Goal: Contribute content: Contribute content

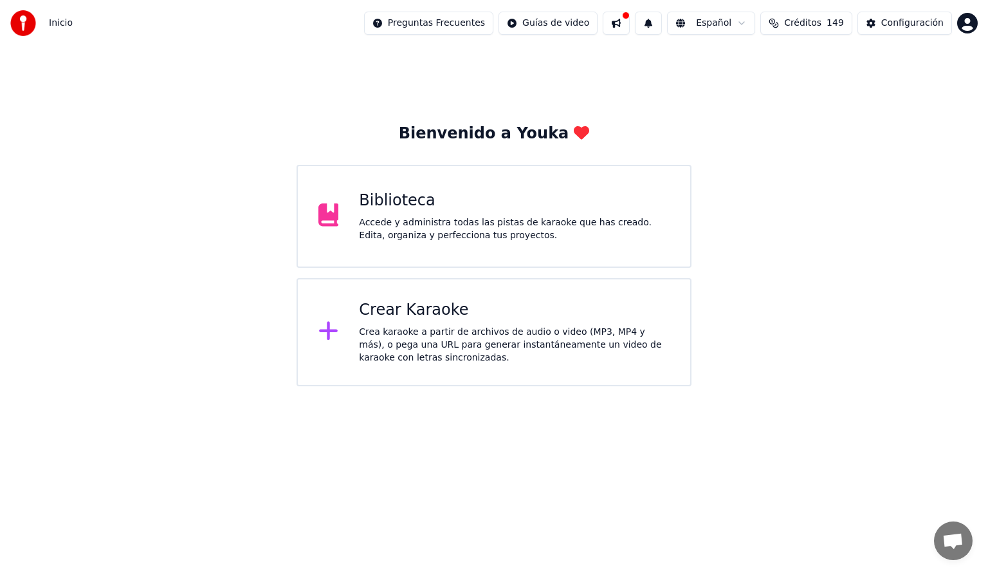
click at [443, 232] on div "Accede y administra todas las pistas de karaoke que has creado. Edita, organiza…" at bounding box center [514, 229] width 311 height 26
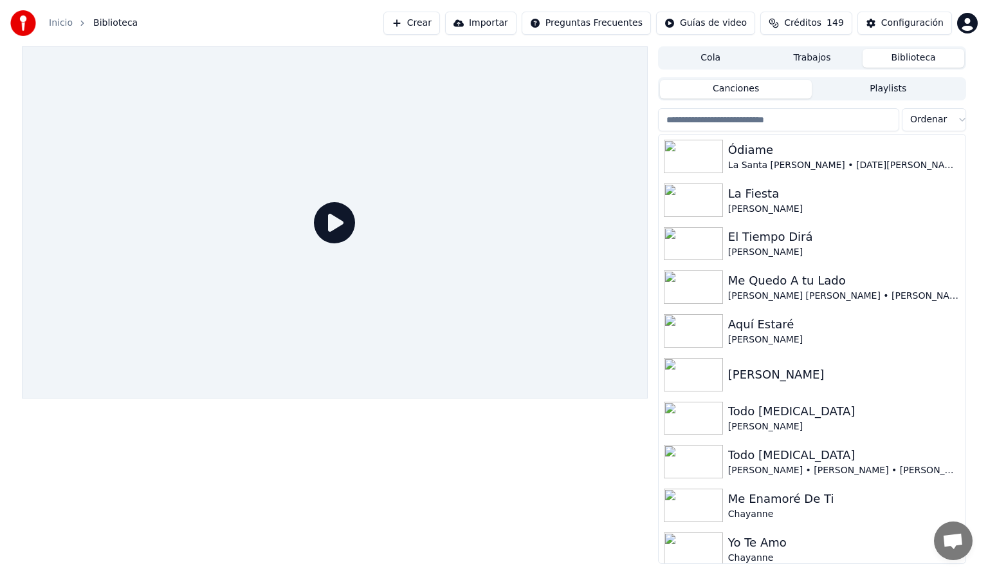
click at [727, 118] on input "search" at bounding box center [778, 119] width 241 height 23
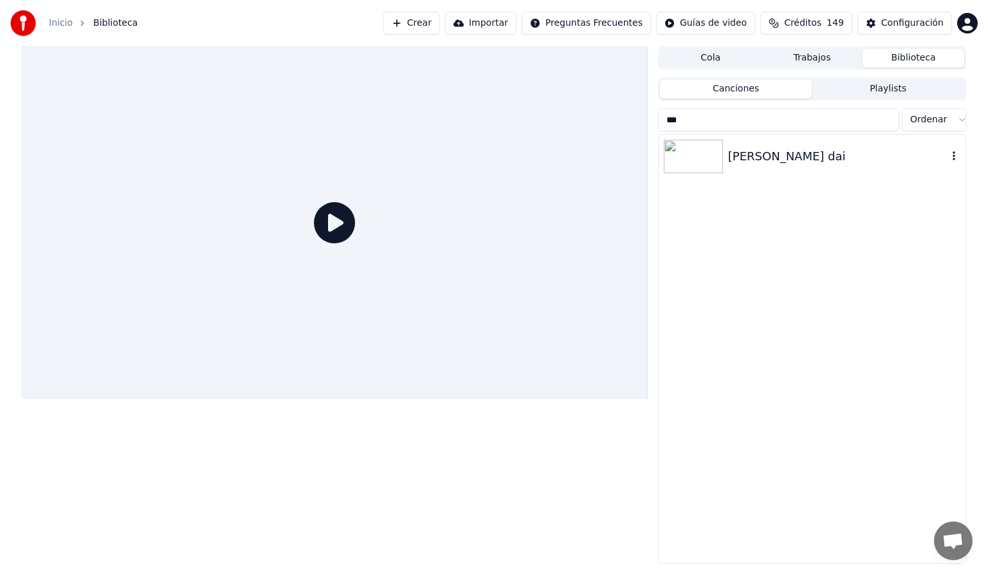
type input "***"
click at [708, 156] on img at bounding box center [693, 156] width 59 height 33
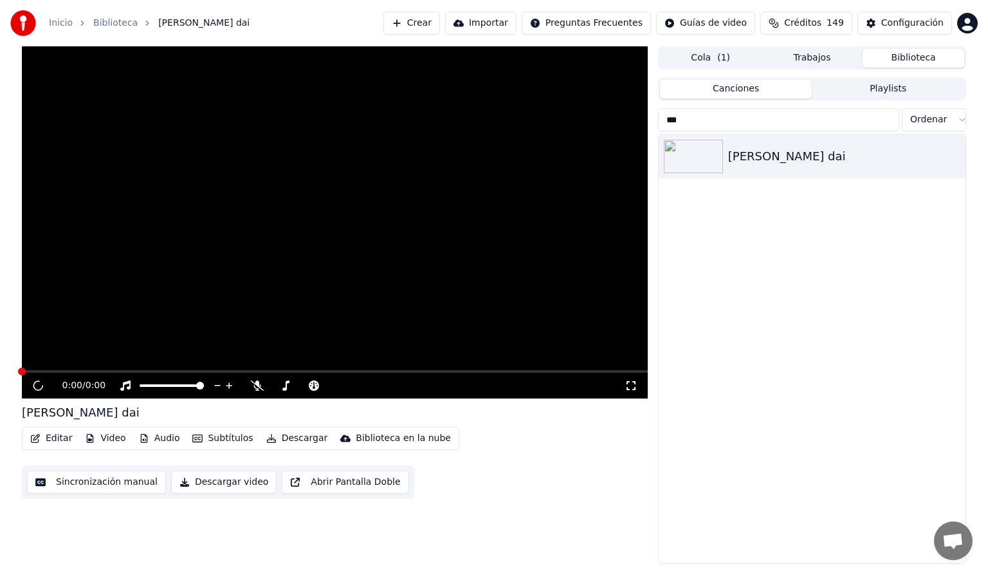
click at [134, 371] on span at bounding box center [335, 371] width 626 height 3
click at [902, 54] on button "Biblioteca" at bounding box center [914, 58] width 102 height 19
click at [772, 90] on button "Canciones" at bounding box center [736, 89] width 153 height 19
click at [688, 167] on img at bounding box center [693, 156] width 59 height 33
click at [892, 63] on button "Biblioteca" at bounding box center [914, 58] width 102 height 19
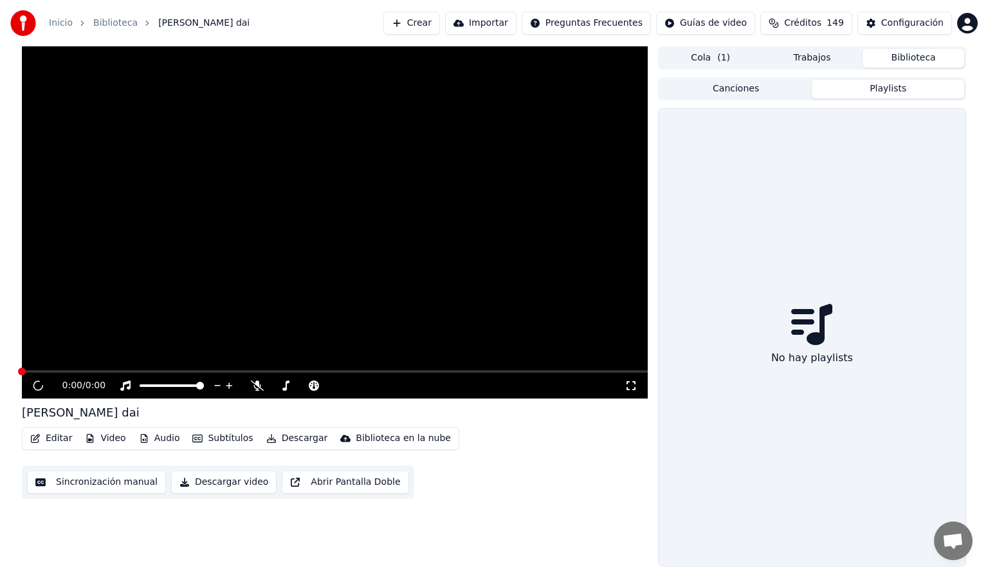
click at [892, 87] on button "Playlists" at bounding box center [888, 89] width 153 height 19
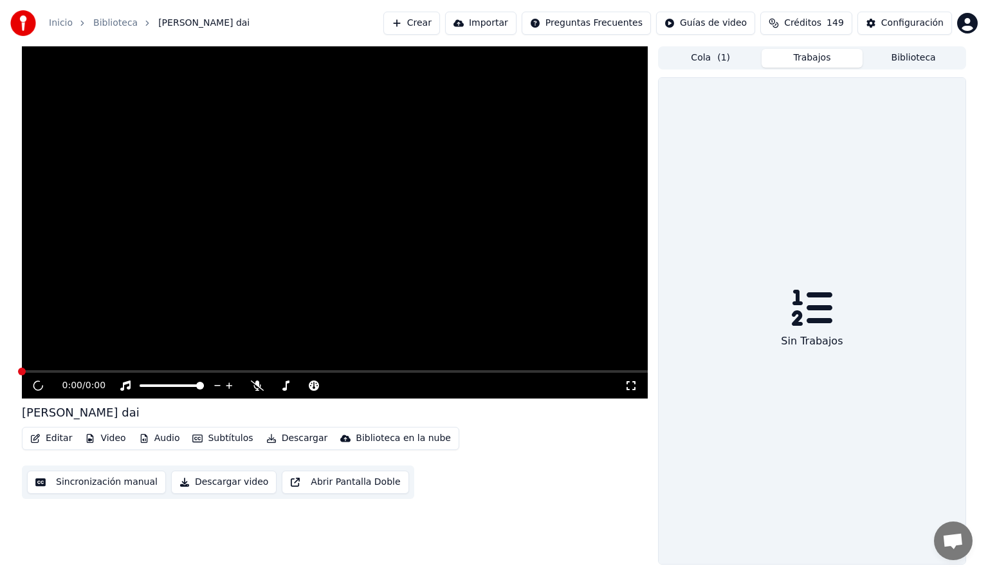
click at [819, 54] on button "Trabajos" at bounding box center [813, 58] width 102 height 19
click at [902, 58] on button "Biblioteca" at bounding box center [914, 58] width 102 height 19
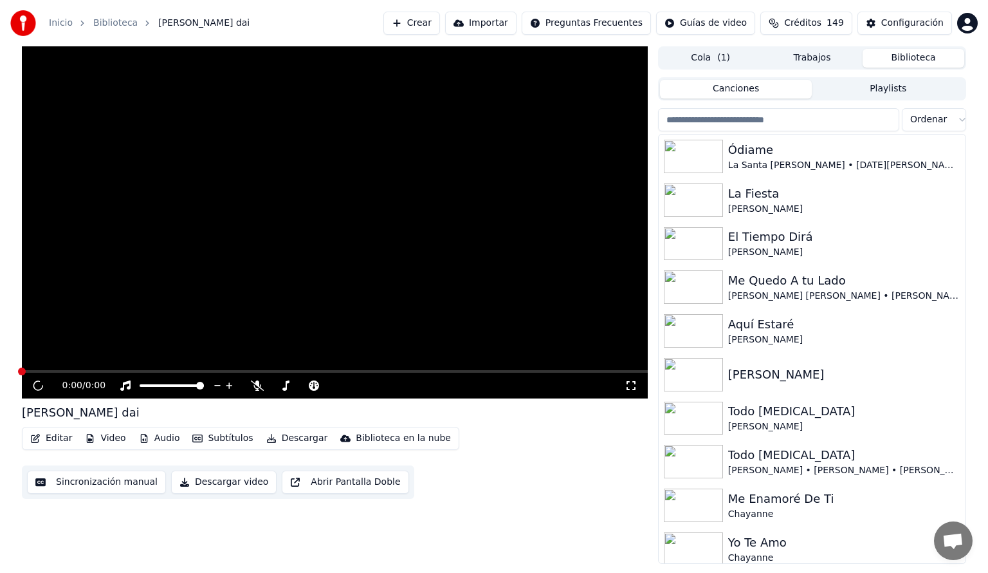
click at [786, 118] on input "search" at bounding box center [778, 119] width 241 height 23
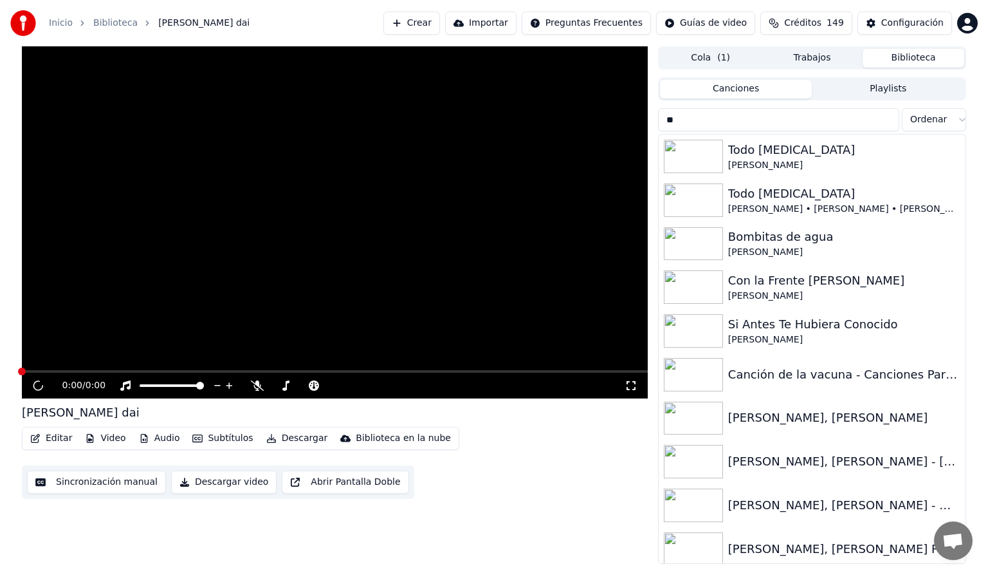
click at [818, 78] on div "Canciones Playlists" at bounding box center [812, 88] width 308 height 23
click at [717, 113] on input "**" at bounding box center [778, 119] width 241 height 23
type input "*"
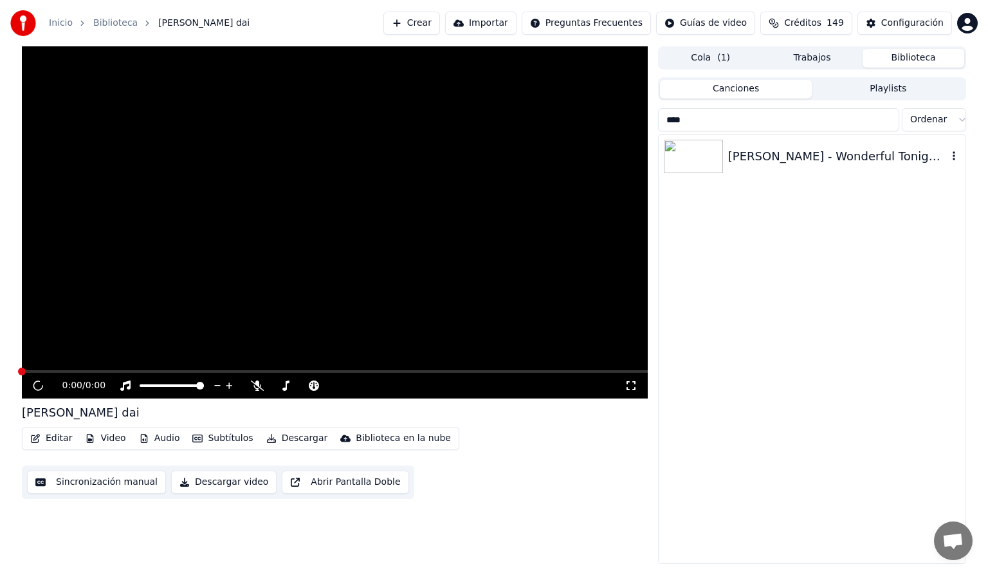
type input "****"
click at [712, 156] on img at bounding box center [693, 156] width 59 height 33
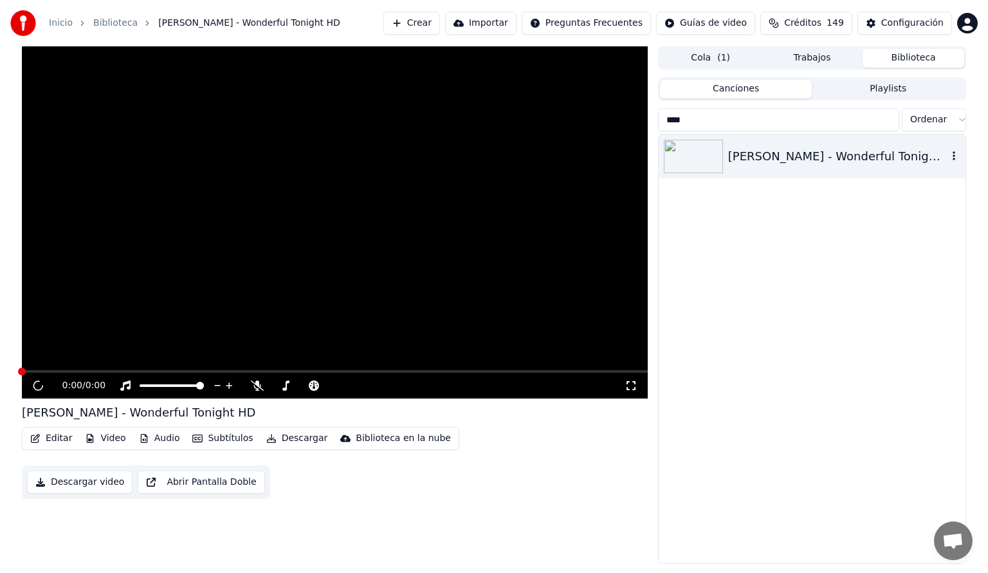
click at [712, 156] on img at bounding box center [693, 156] width 59 height 33
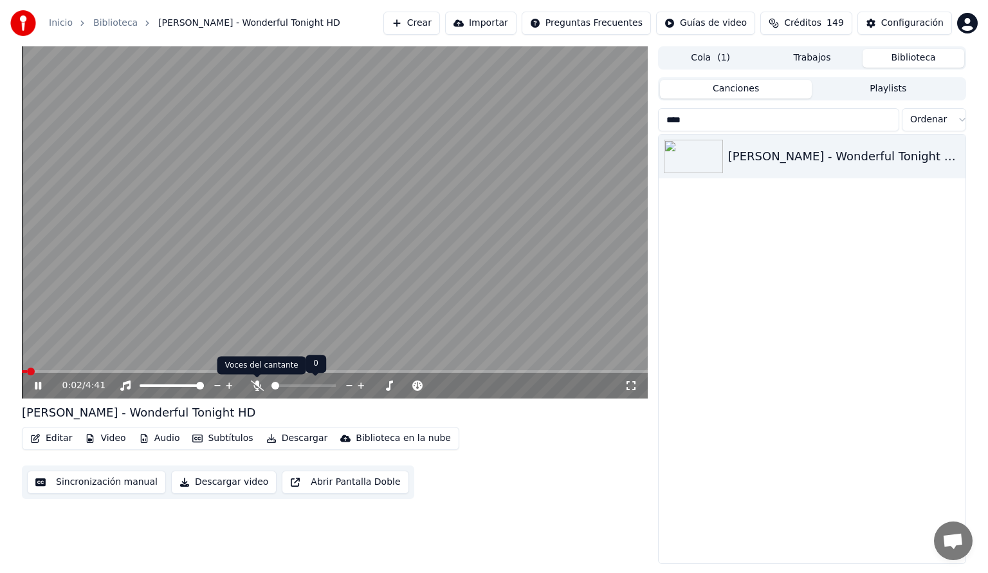
click at [256, 385] on icon at bounding box center [257, 385] width 13 height 10
click at [69, 371] on span at bounding box center [335, 371] width 626 height 3
click at [103, 371] on span at bounding box center [335, 371] width 626 height 3
click at [136, 371] on span at bounding box center [335, 371] width 626 height 3
click at [164, 371] on span at bounding box center [335, 371] width 626 height 3
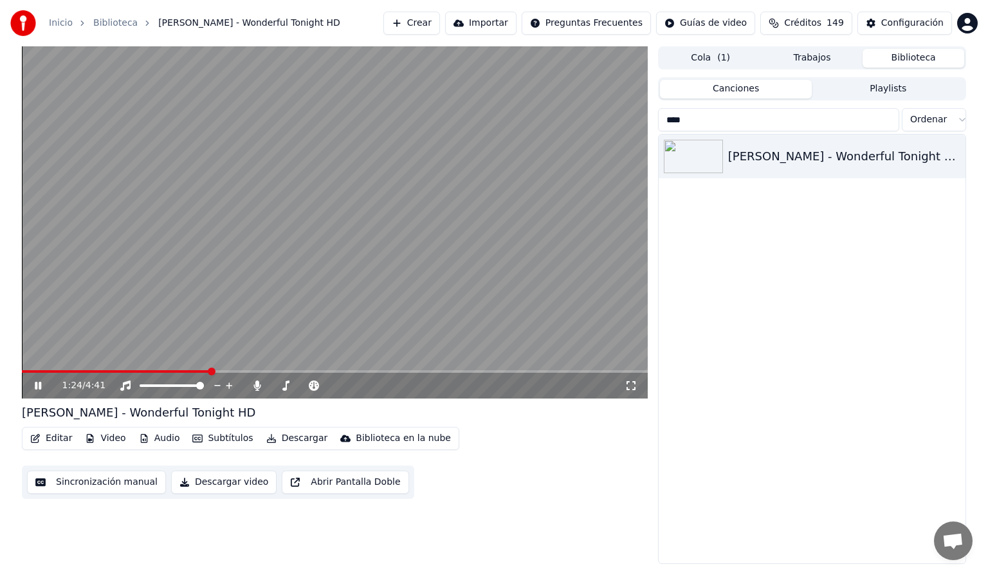
click at [215, 439] on button "Subtítulos" at bounding box center [222, 438] width 71 height 18
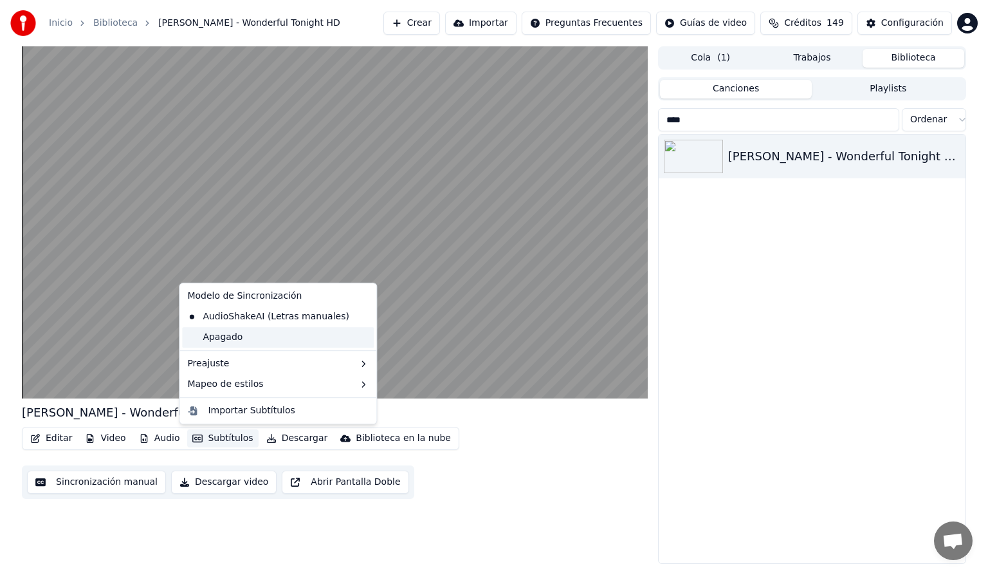
click at [224, 335] on div "Apagado" at bounding box center [278, 337] width 192 height 21
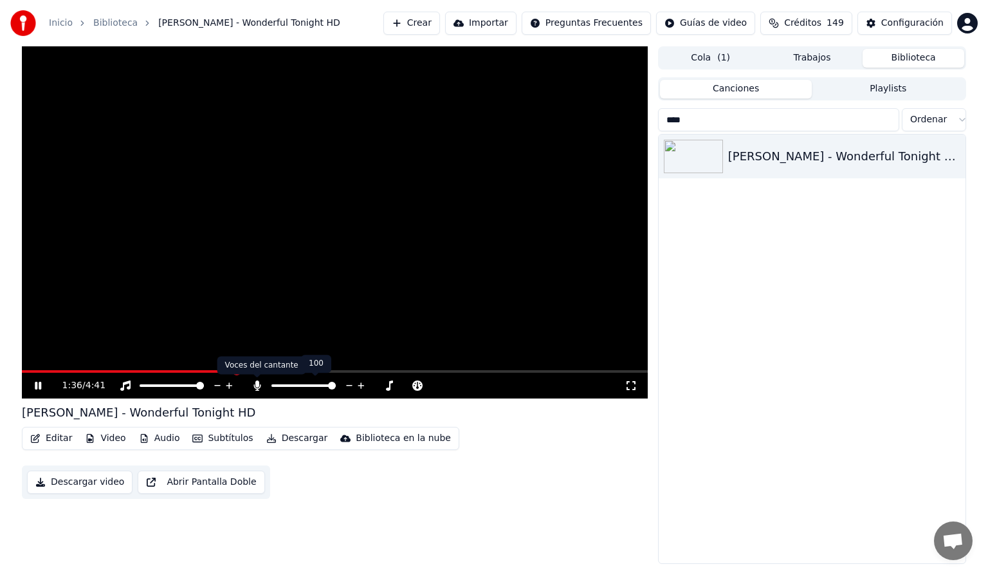
click at [260, 386] on icon at bounding box center [257, 385] width 7 height 10
click at [221, 371] on span at bounding box center [132, 371] width 221 height 3
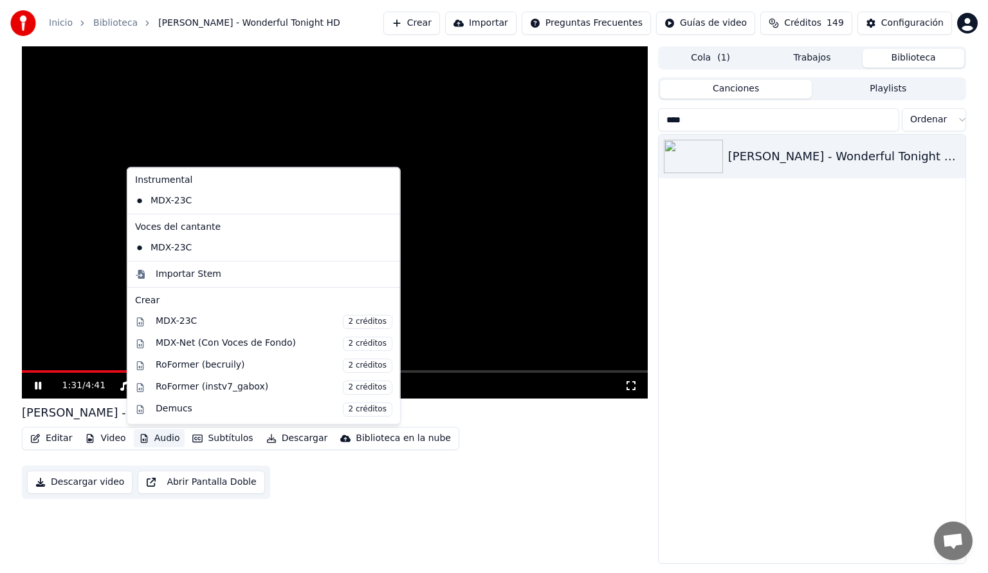
click at [167, 436] on button "Audio" at bounding box center [159, 438] width 51 height 18
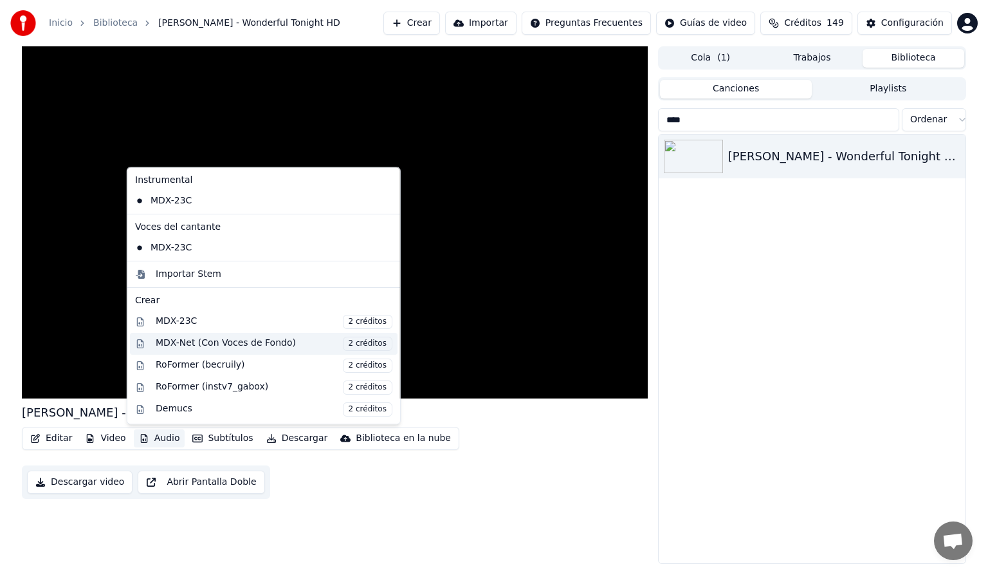
click at [172, 343] on div "MDX-Net (Con Voces de Fondo) 2 créditos" at bounding box center [274, 344] width 237 height 14
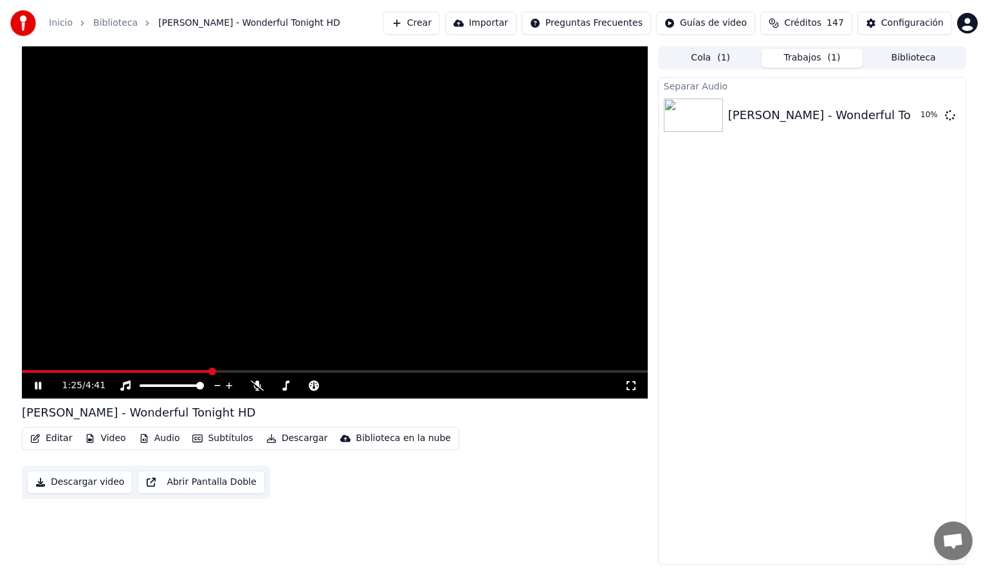
click at [211, 371] on span at bounding box center [116, 371] width 189 height 3
click at [355, 371] on span at bounding box center [200, 371] width 356 height 3
click at [39, 387] on icon at bounding box center [47, 385] width 30 height 10
click at [192, 371] on span at bounding box center [194, 371] width 345 height 3
click at [153, 372] on span at bounding box center [87, 371] width 131 height 3
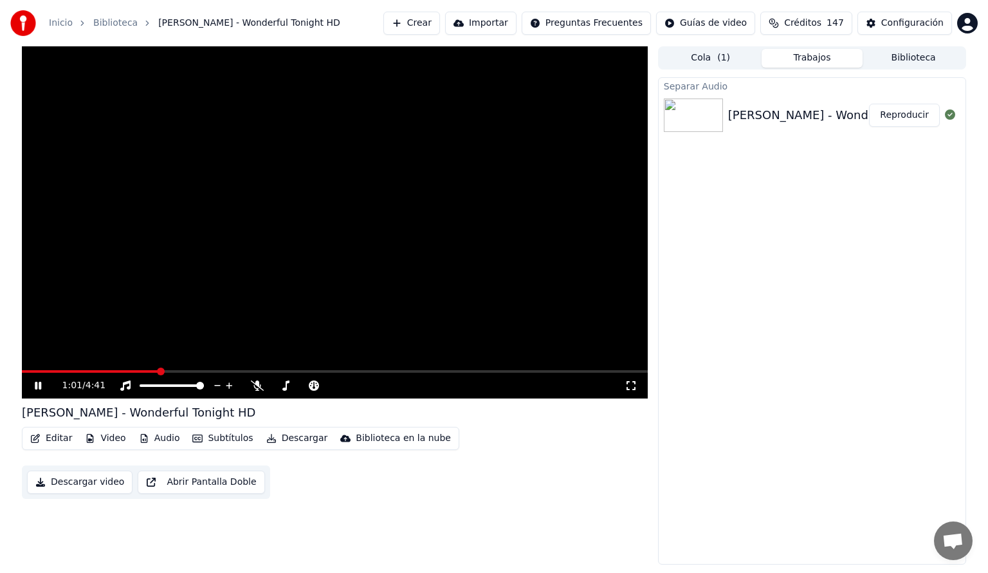
click at [118, 371] on span at bounding box center [90, 371] width 136 height 3
click at [163, 371] on span at bounding box center [335, 371] width 626 height 3
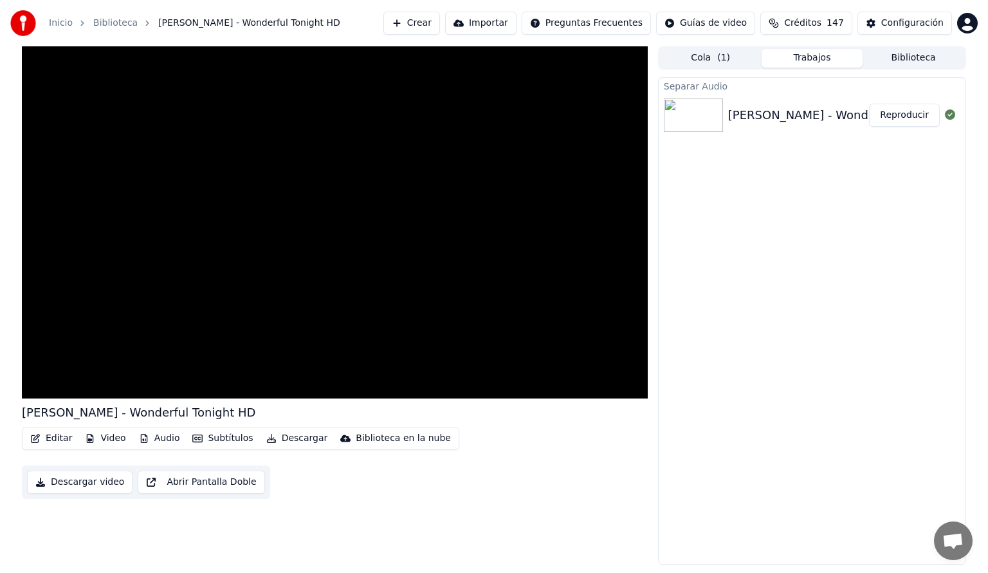
click at [284, 440] on button "Descargar" at bounding box center [297, 438] width 72 height 18
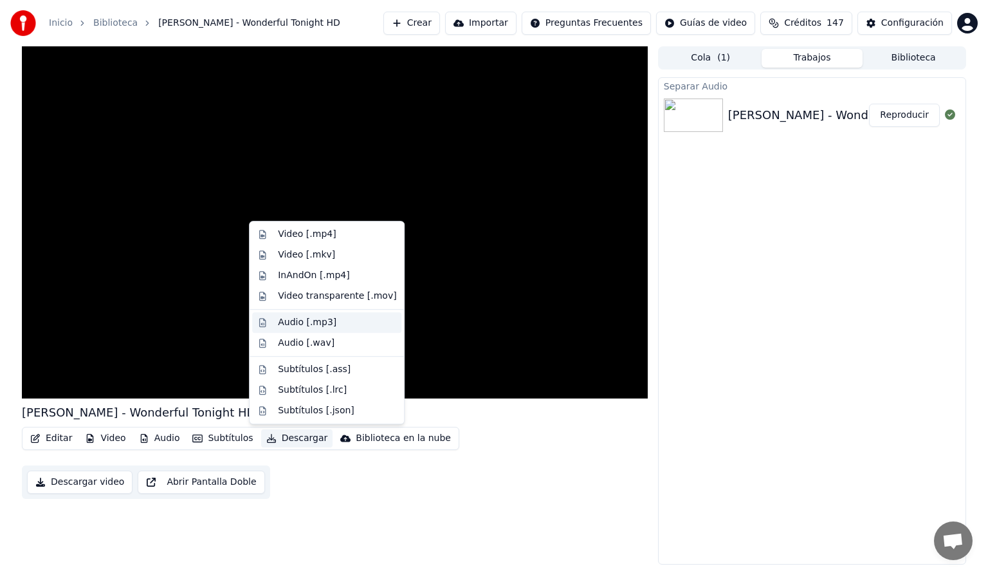
click at [298, 317] on div "Audio [.mp3]" at bounding box center [307, 322] width 59 height 13
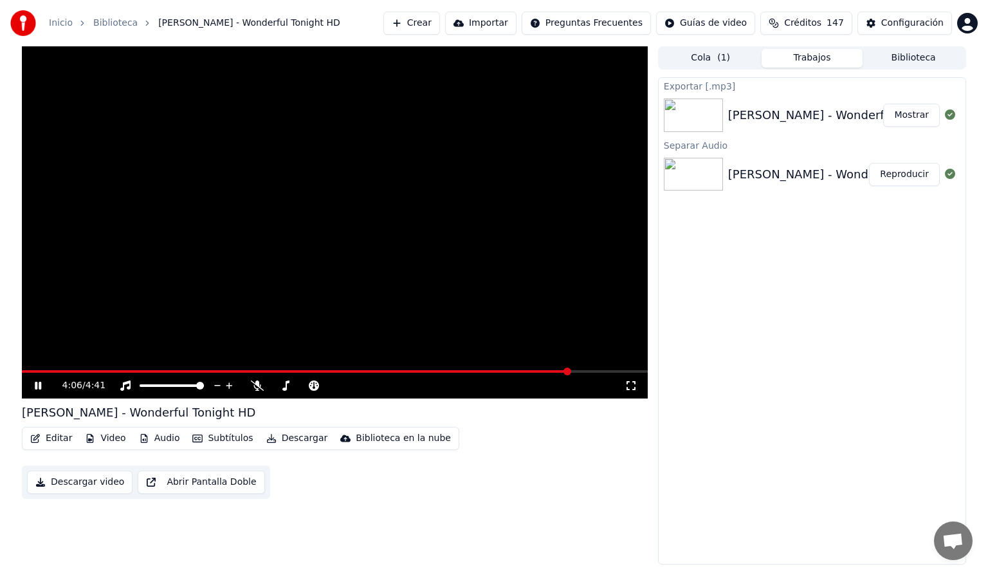
click at [600, 371] on span at bounding box center [335, 371] width 626 height 3
click at [123, 385] on icon at bounding box center [125, 385] width 10 height 10
click at [293, 439] on button "Descargar" at bounding box center [297, 438] width 72 height 18
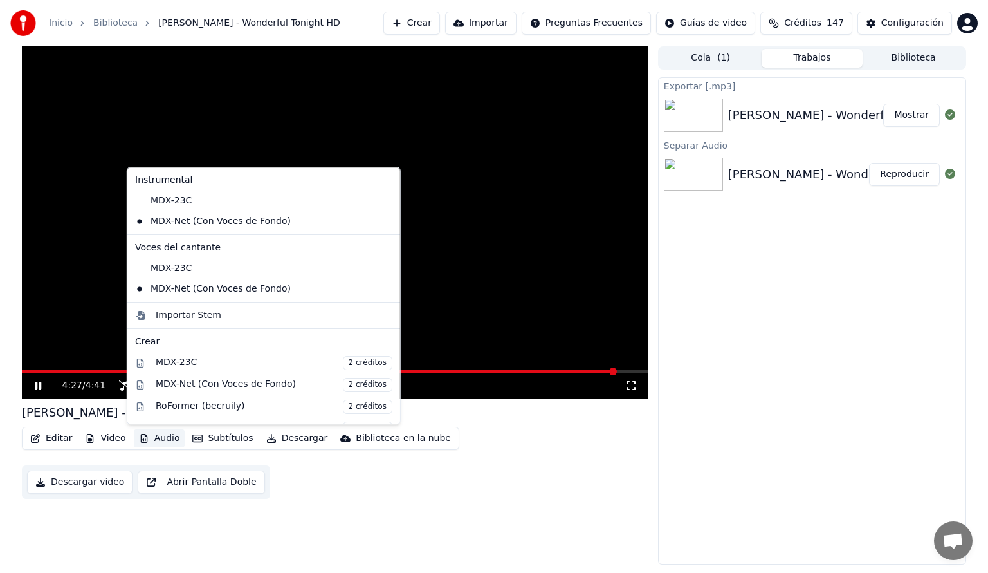
click at [36, 454] on div "Editar Video Audio Subtítulos Descargar Biblioteca en la nube Descargar video A…" at bounding box center [335, 463] width 626 height 72
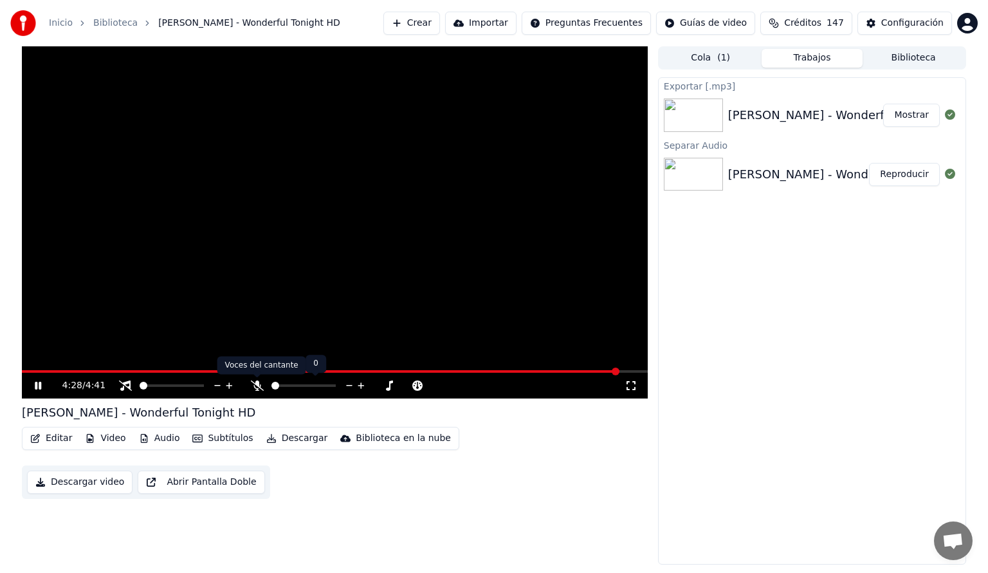
click at [253, 384] on icon at bounding box center [257, 385] width 13 height 10
click at [278, 440] on button "Descargar" at bounding box center [297, 438] width 72 height 18
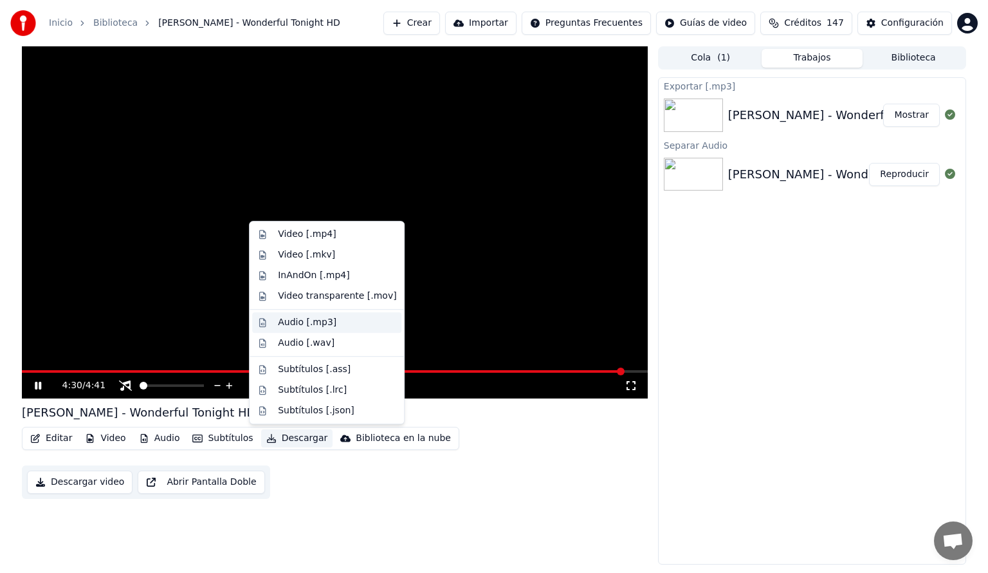
click at [284, 324] on div "Audio [.mp3]" at bounding box center [307, 322] width 59 height 13
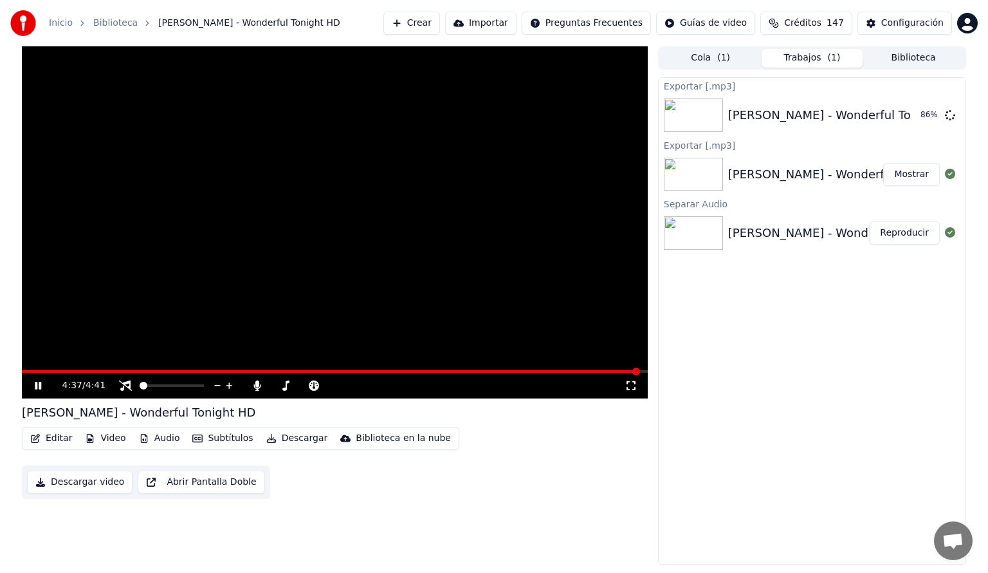
click at [100, 436] on button "Video" at bounding box center [105, 438] width 51 height 18
click at [419, 23] on button "Crear" at bounding box center [412, 23] width 57 height 23
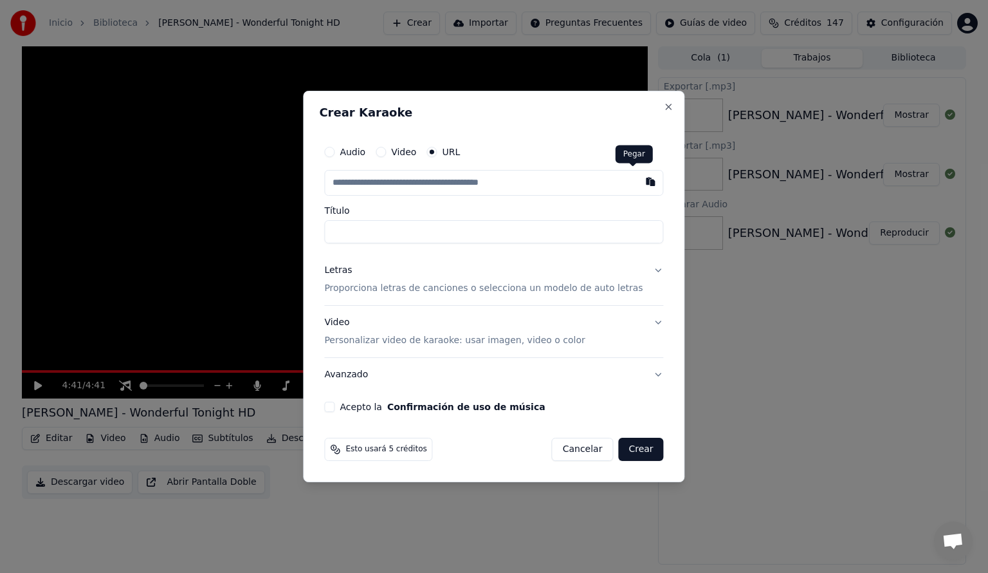
click at [638, 185] on button "button" at bounding box center [651, 181] width 26 height 23
type input "**********"
click at [349, 270] on div "Letras" at bounding box center [338, 270] width 28 height 13
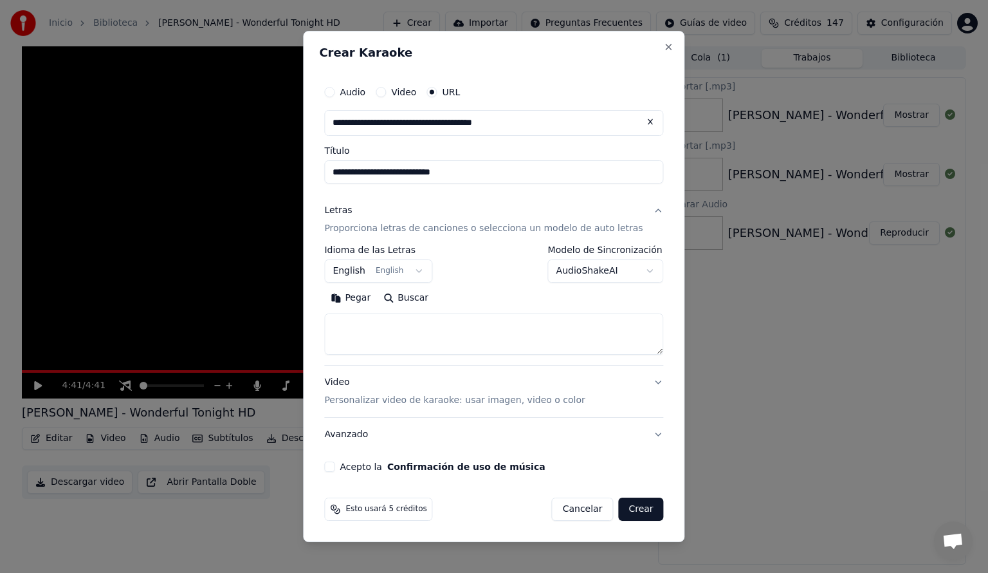
click at [636, 268] on body "**********" at bounding box center [494, 286] width 988 height 573
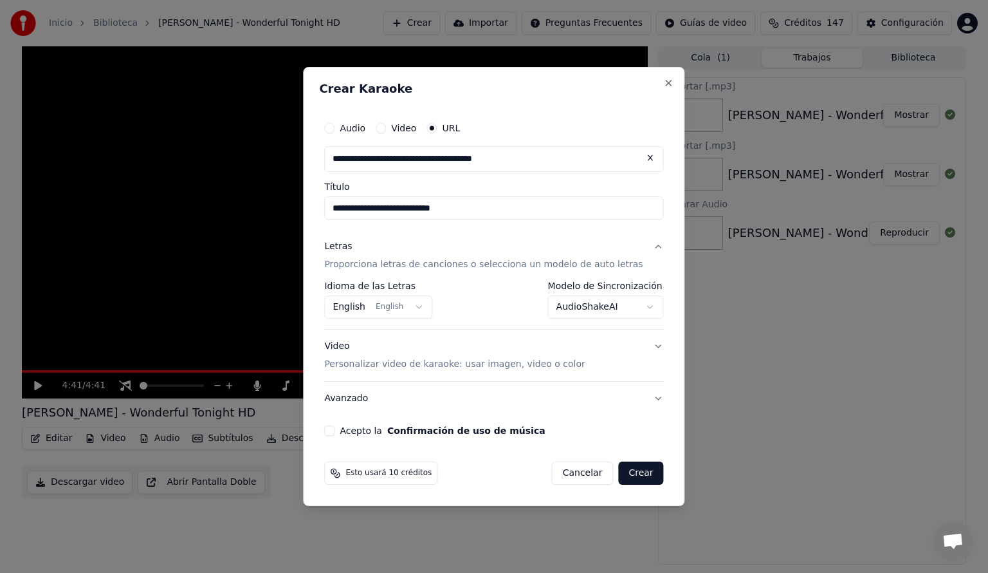
click at [335, 432] on button "Acepto la Confirmación de uso de música" at bounding box center [329, 430] width 10 height 10
click at [635, 476] on button "Crear" at bounding box center [640, 472] width 45 height 23
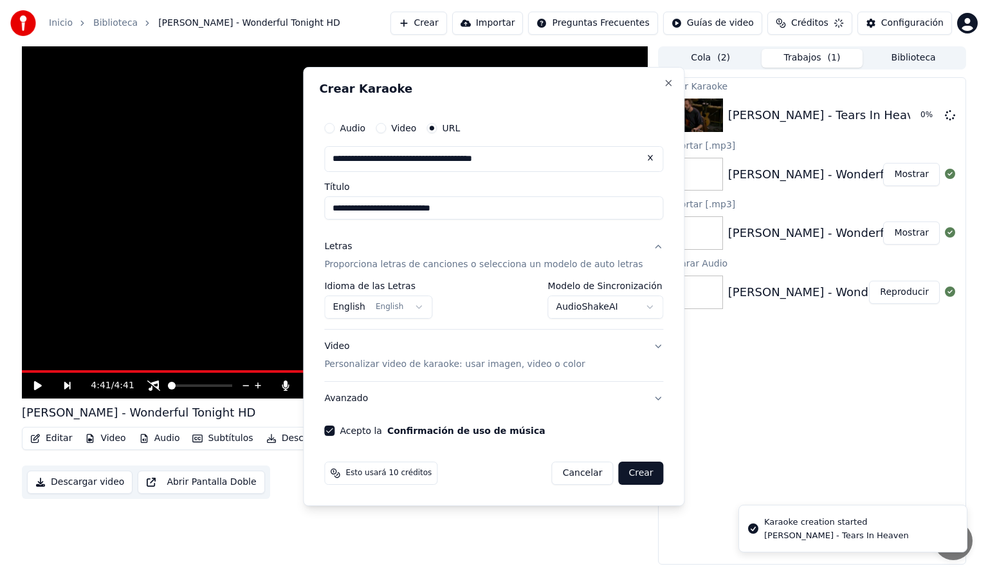
select select "**********"
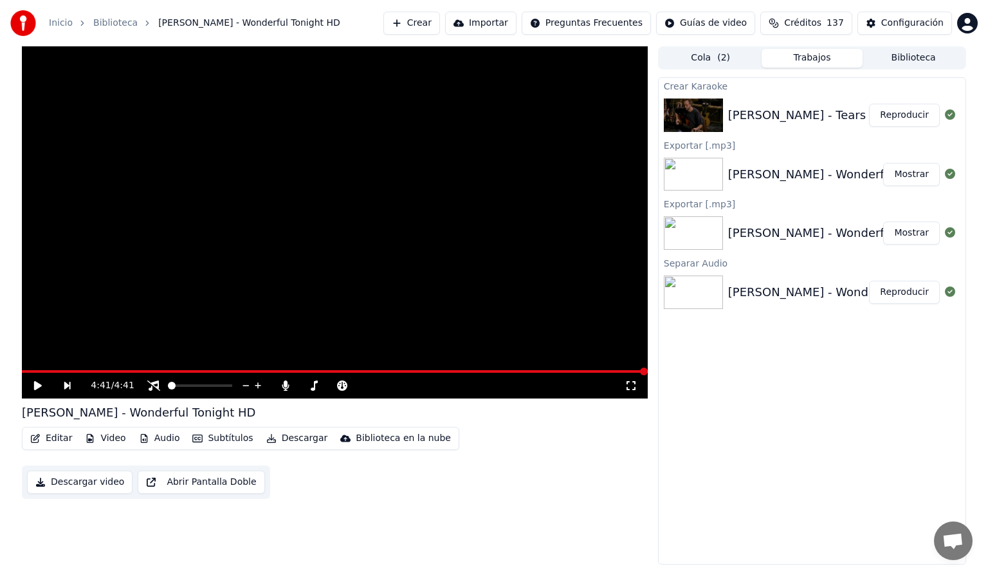
click at [420, 24] on button "Crear" at bounding box center [412, 23] width 57 height 23
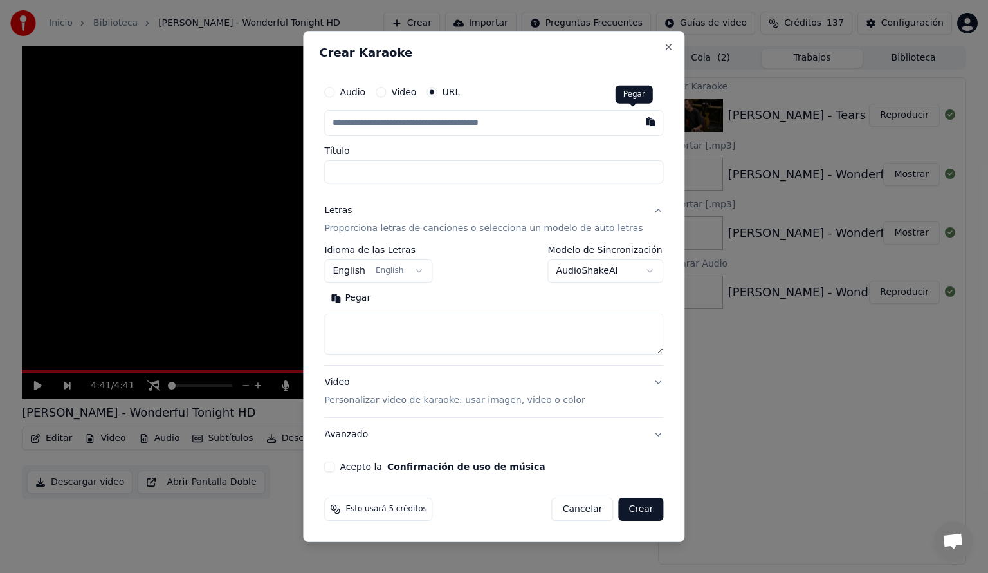
click at [638, 119] on button "button" at bounding box center [651, 121] width 26 height 23
type input "**********"
click at [428, 270] on button "English English" at bounding box center [378, 270] width 108 height 23
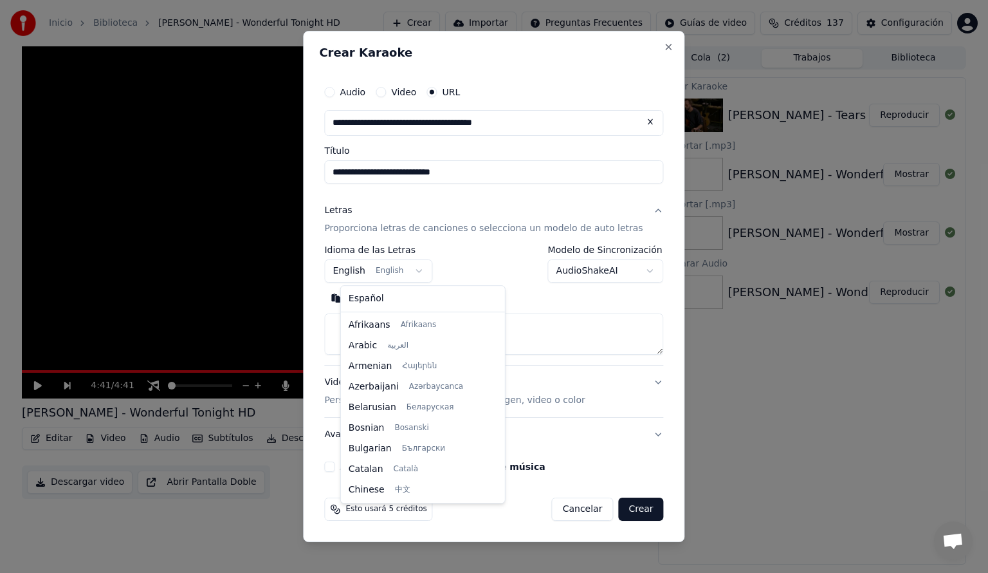
scroll to position [103, 0]
click at [572, 273] on body "**********" at bounding box center [494, 286] width 988 height 573
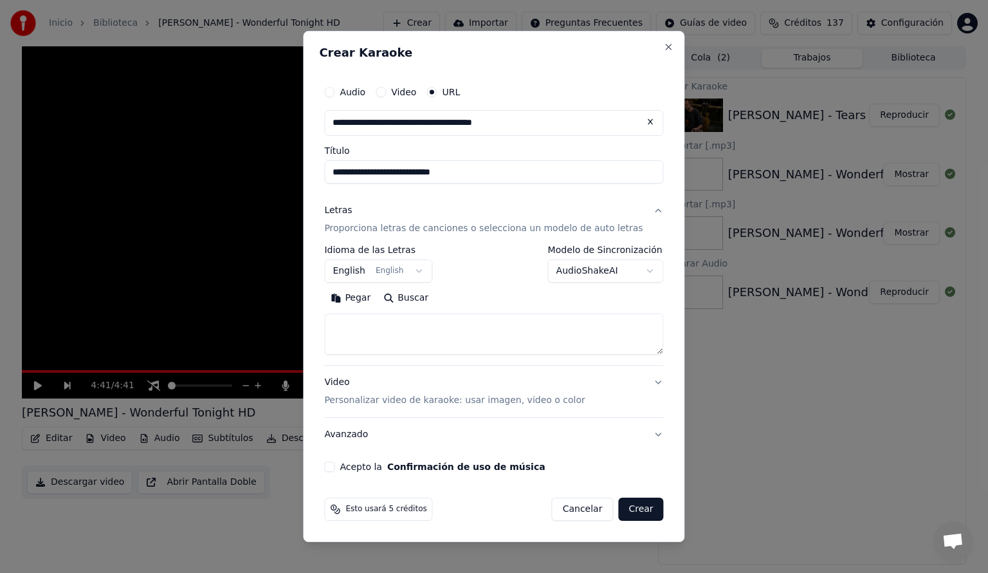
click at [636, 247] on label "Modelo de Sincronización" at bounding box center [606, 249] width 116 height 9
click at [639, 270] on body "**********" at bounding box center [494, 286] width 988 height 573
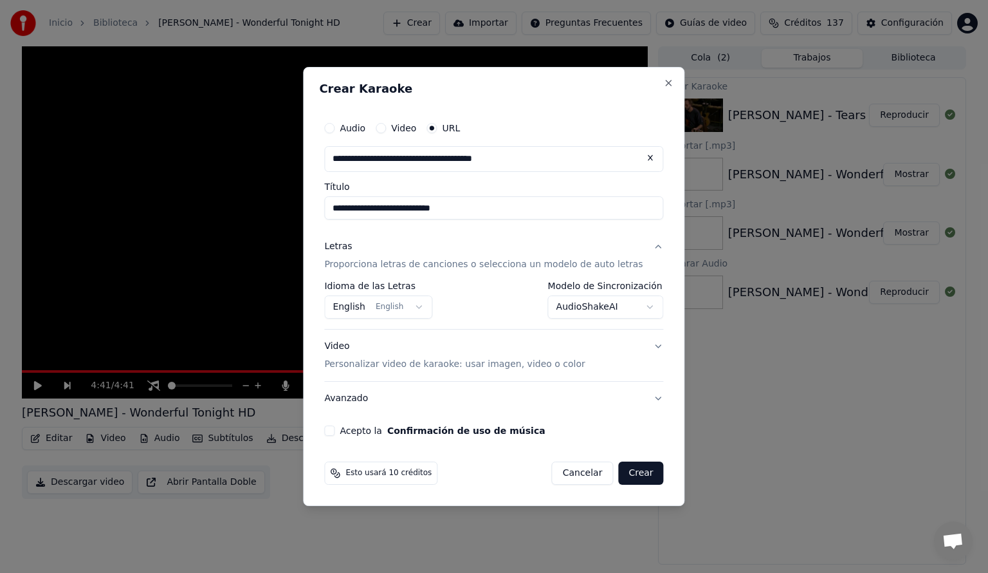
click at [335, 434] on button "Acepto la Confirmación de uso de música" at bounding box center [329, 430] width 10 height 10
click at [627, 476] on button "Crear" at bounding box center [640, 472] width 45 height 23
select select "**********"
select select
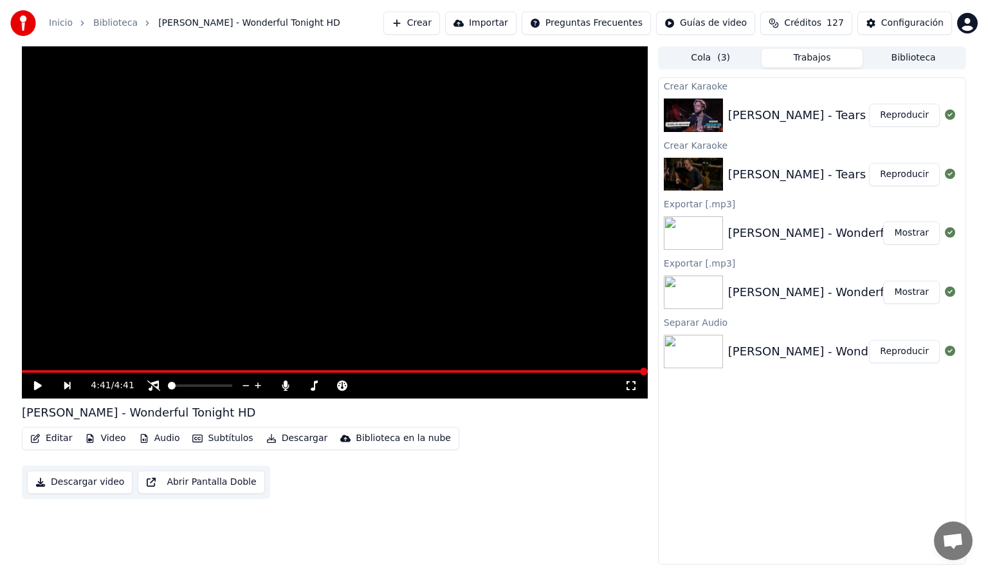
click at [413, 20] on button "Crear" at bounding box center [412, 23] width 57 height 23
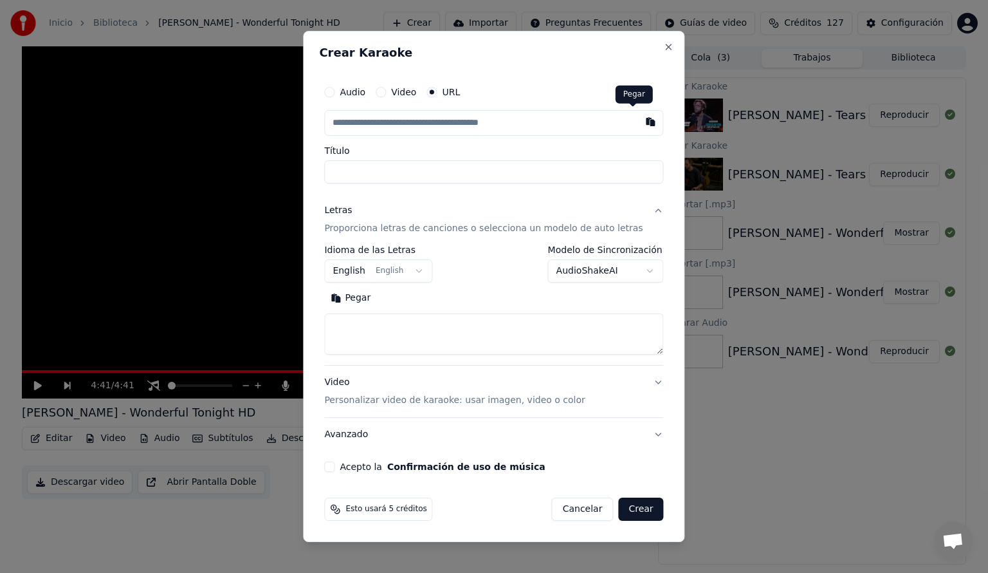
click at [638, 119] on button "button" at bounding box center [651, 121] width 26 height 23
type input "**********"
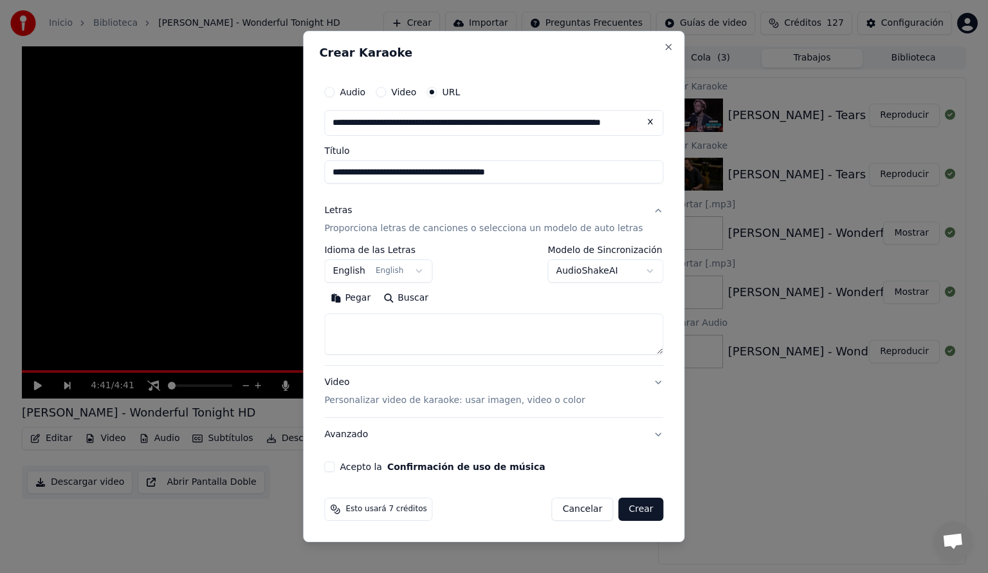
type input "**********"
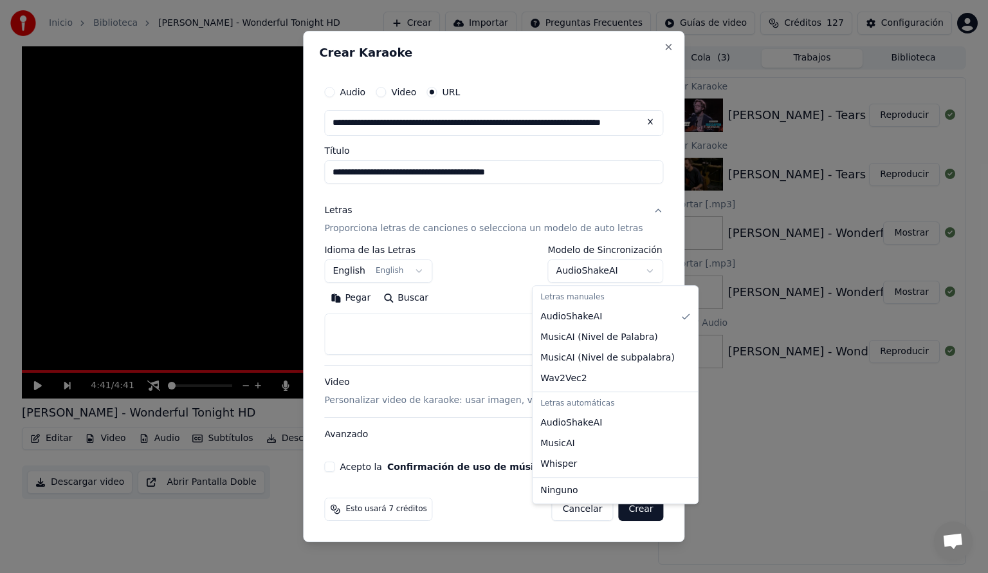
click at [636, 268] on body "**********" at bounding box center [494, 286] width 988 height 573
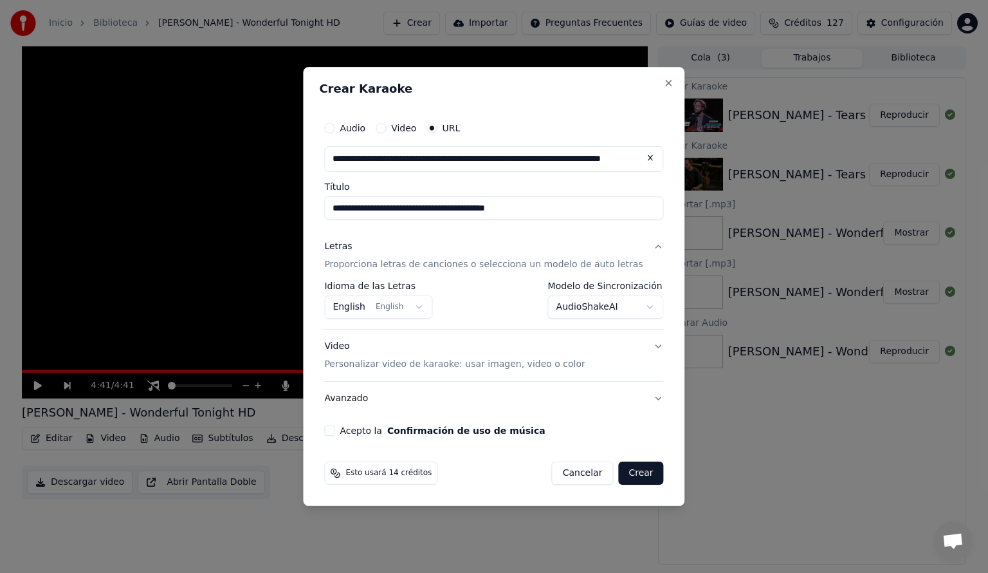
click at [344, 436] on div "**********" at bounding box center [493, 275] width 349 height 331
click at [335, 430] on button "Acepto la Confirmación de uso de música" at bounding box center [329, 430] width 10 height 10
click at [629, 474] on button "Crear" at bounding box center [640, 472] width 45 height 23
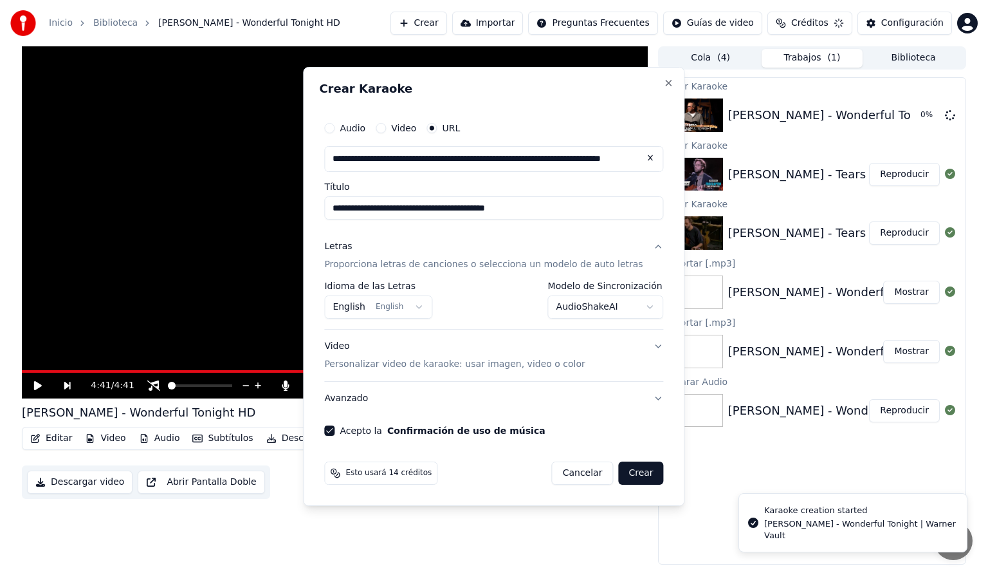
select select "**********"
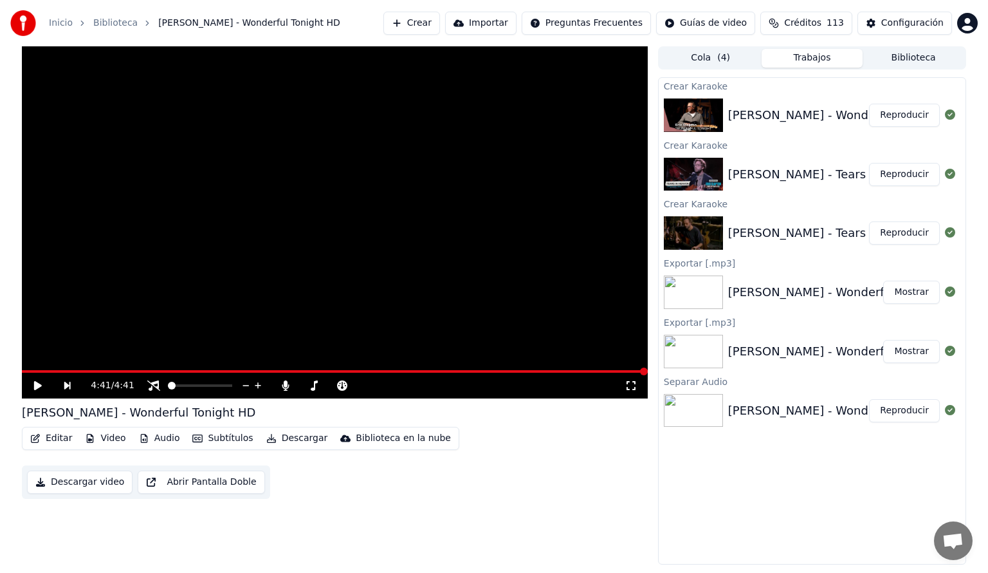
click at [911, 115] on button "Reproducir" at bounding box center [904, 115] width 71 height 23
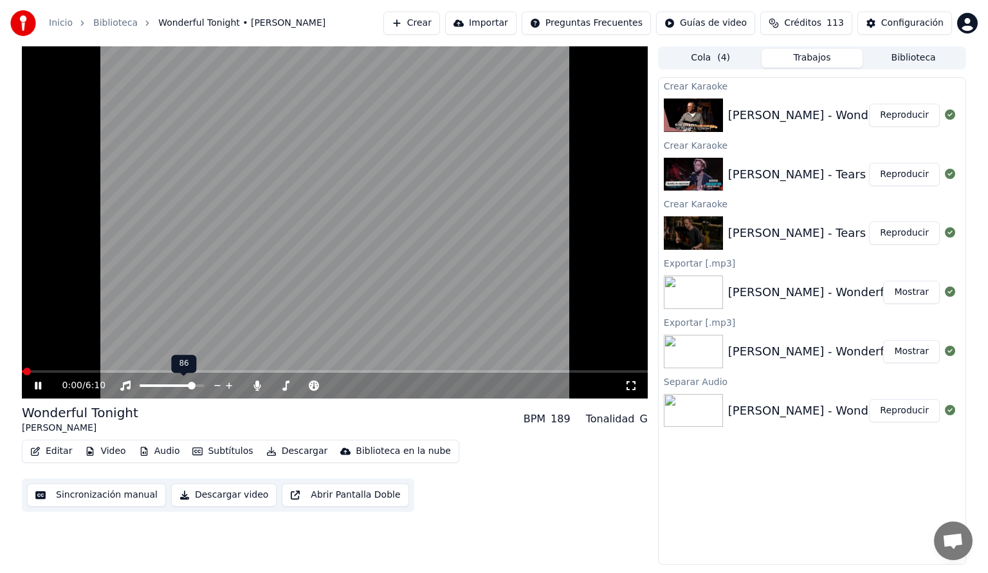
click at [194, 386] on span at bounding box center [172, 385] width 64 height 3
click at [107, 369] on video at bounding box center [335, 222] width 626 height 352
click at [108, 371] on span at bounding box center [335, 371] width 626 height 3
click at [39, 385] on icon at bounding box center [38, 385] width 8 height 9
click at [35, 385] on icon at bounding box center [38, 386] width 6 height 8
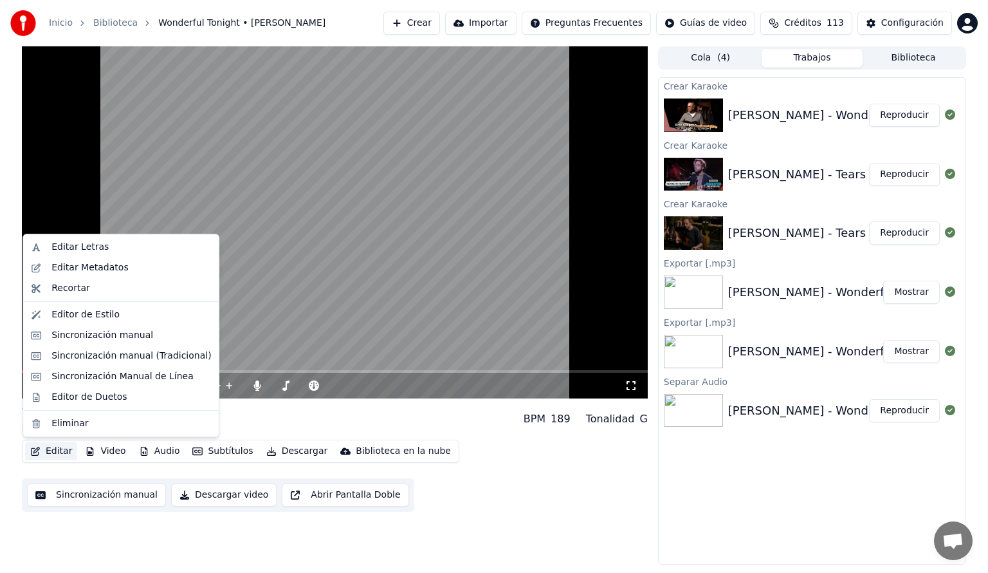
click at [62, 453] on button "Editar" at bounding box center [51, 451] width 52 height 18
click at [63, 248] on div "Editar Letras" at bounding box center [79, 247] width 57 height 13
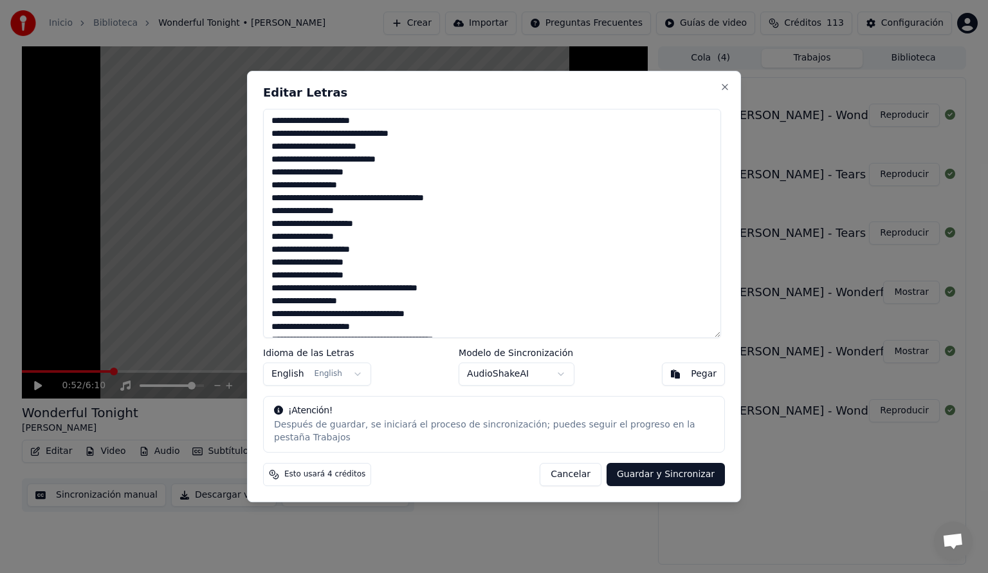
click at [688, 383] on button "Pegar" at bounding box center [693, 373] width 63 height 23
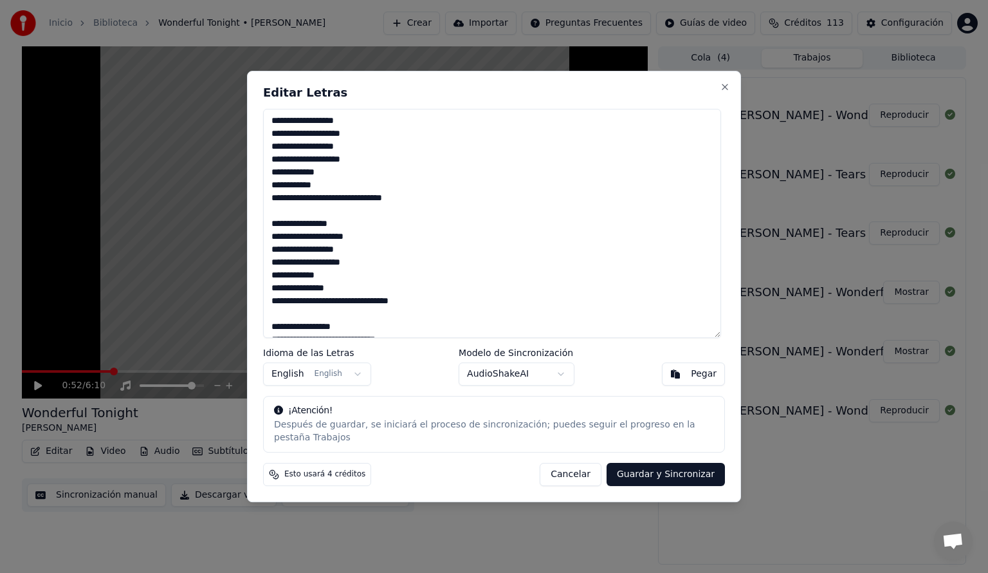
click at [672, 469] on button "Guardar y Sincronizar" at bounding box center [666, 474] width 118 height 23
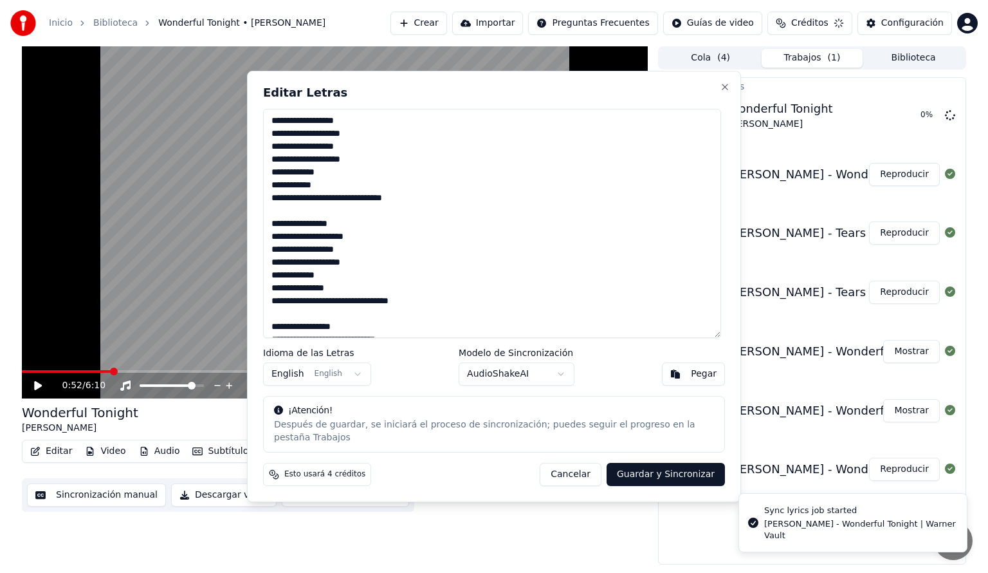
type textarea "**********"
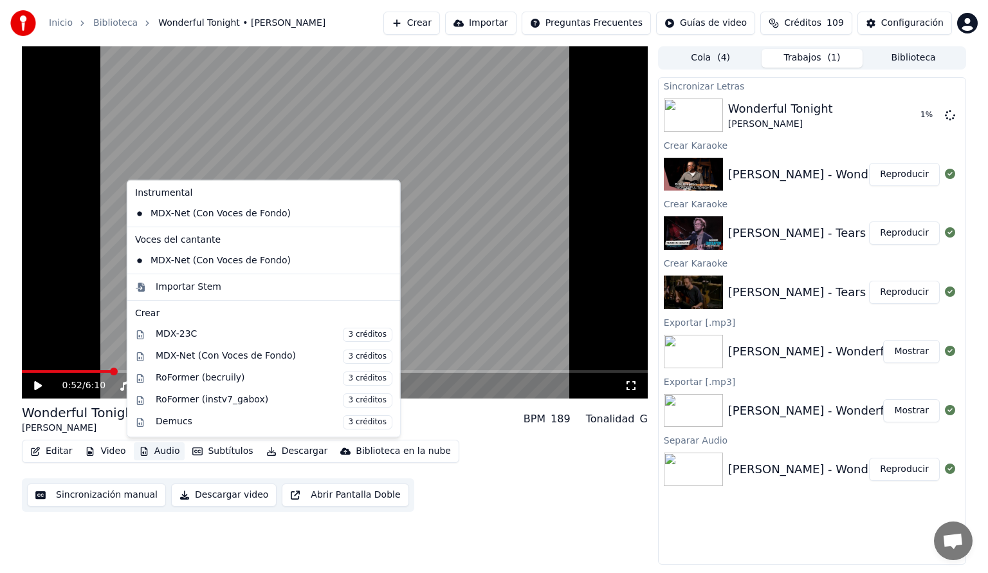
click at [161, 453] on button "Audio" at bounding box center [159, 451] width 51 height 18
click at [12, 471] on div "0:52 / 6:10 Wonderful Tonight [PERSON_NAME] BPM 189 Tonalidad G Editar Video Au…" at bounding box center [494, 305] width 965 height 518
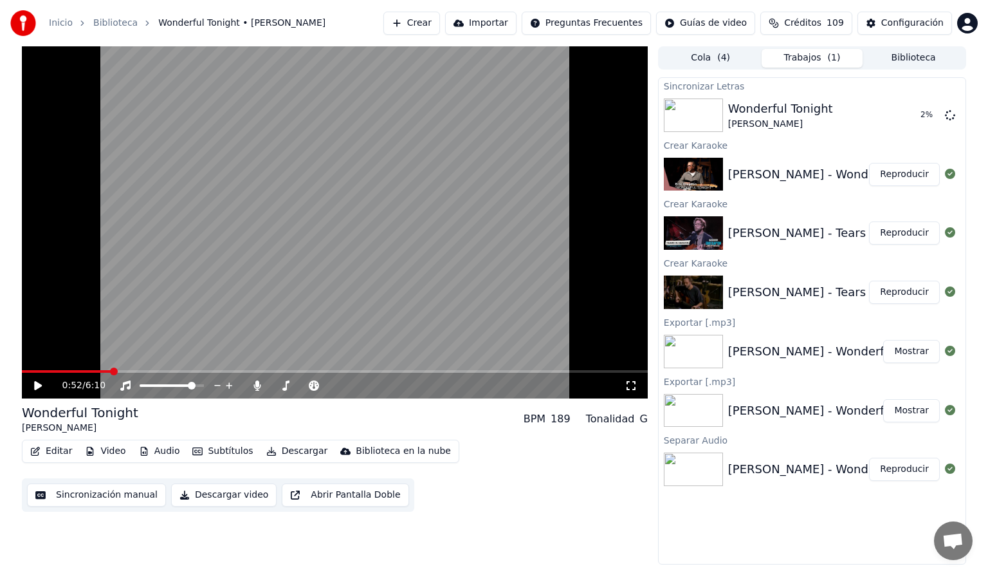
click at [39, 386] on icon at bounding box center [38, 385] width 8 height 9
click at [255, 386] on icon at bounding box center [257, 385] width 7 height 10
click at [49, 450] on button "Editar" at bounding box center [51, 451] width 52 height 18
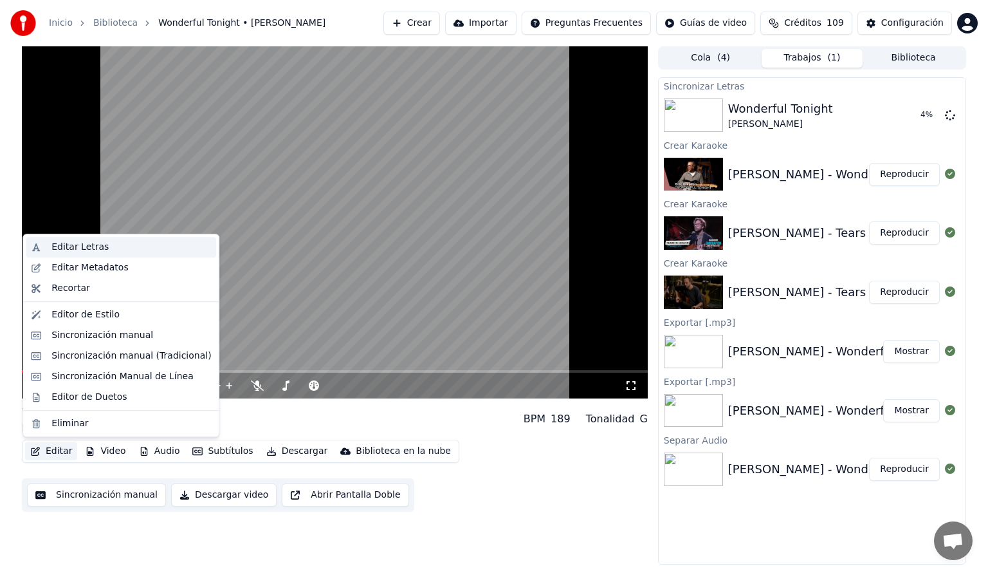
click at [75, 250] on div "Editar Letras" at bounding box center [79, 247] width 57 height 13
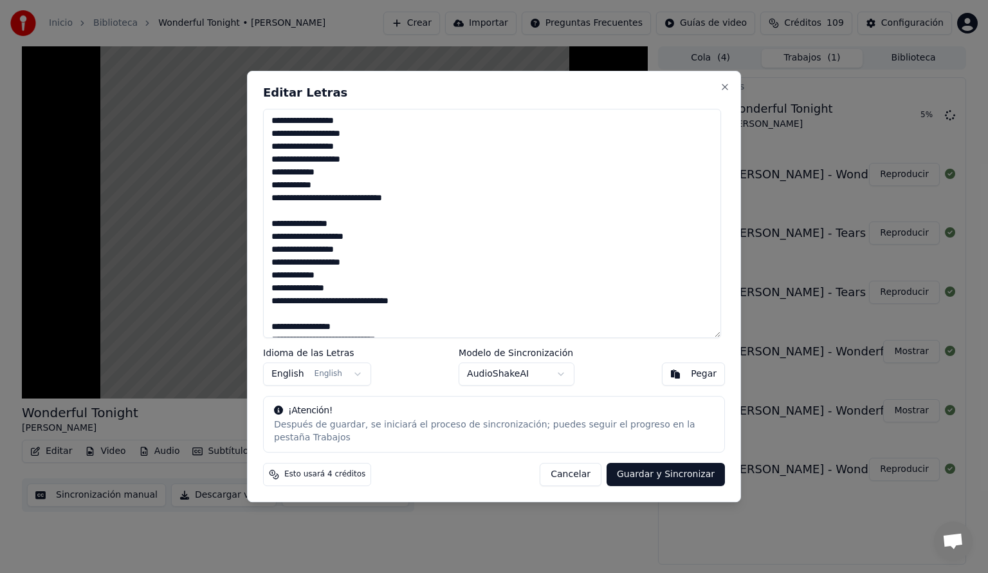
click at [665, 465] on button "Guardar y Sincronizar" at bounding box center [666, 474] width 118 height 23
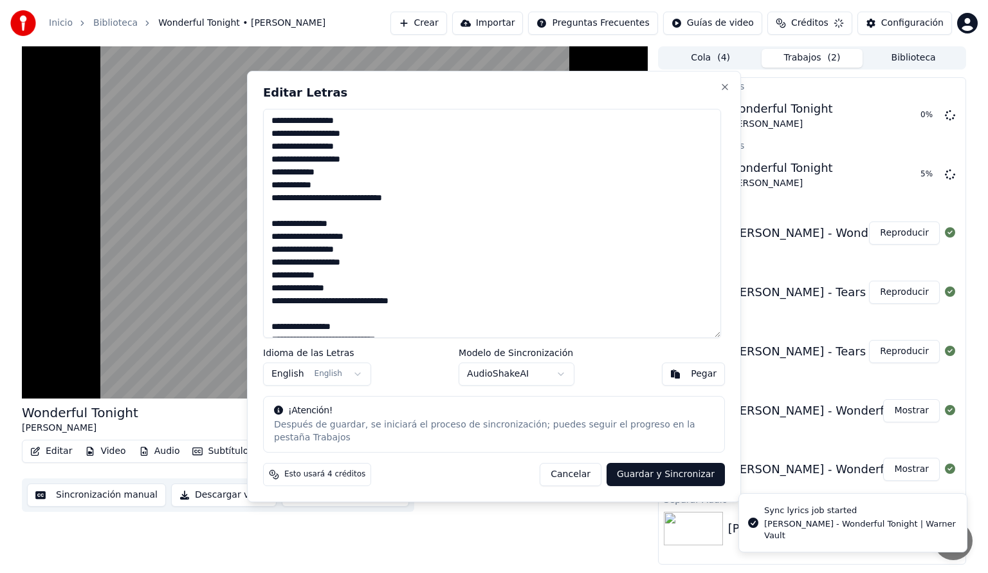
type textarea "**********"
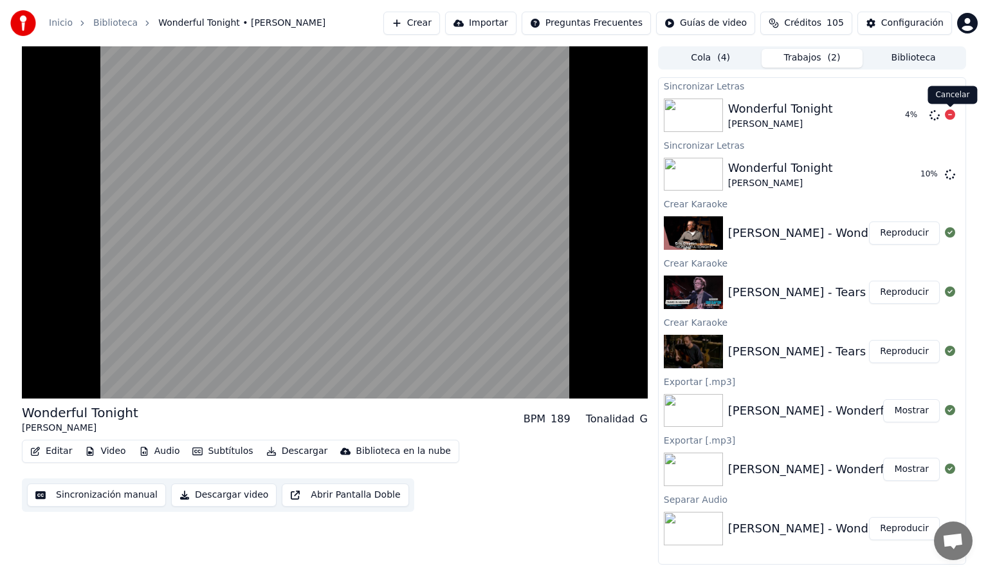
click at [952, 114] on icon at bounding box center [950, 114] width 10 height 10
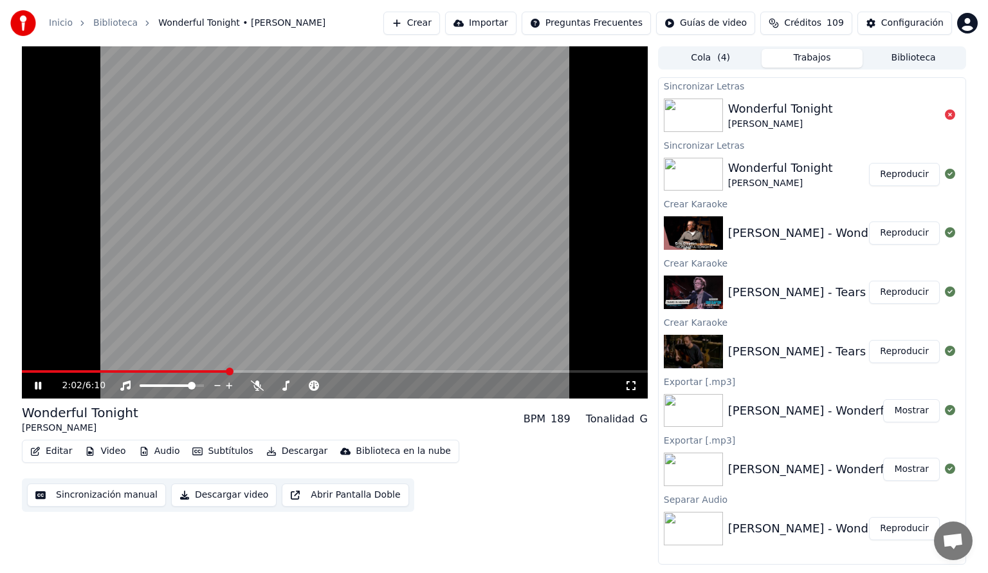
click at [37, 387] on icon at bounding box center [47, 385] width 30 height 10
click at [45, 429] on div "[PERSON_NAME]" at bounding box center [80, 427] width 116 height 13
click at [84, 370] on span at bounding box center [53, 371] width 62 height 3
click at [74, 373] on span at bounding box center [48, 371] width 52 height 3
click at [37, 384] on icon at bounding box center [38, 385] width 8 height 9
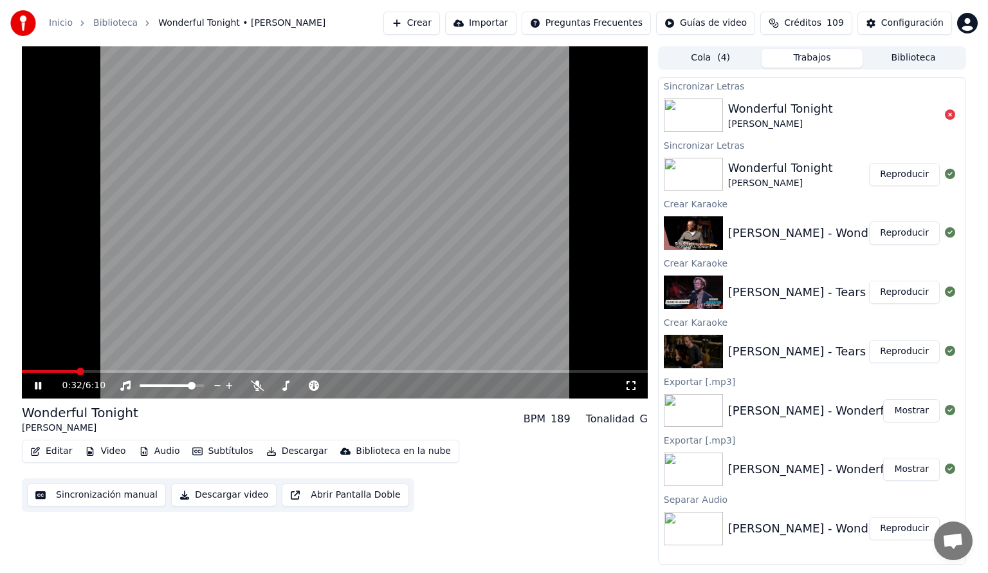
click at [96, 371] on span at bounding box center [335, 371] width 626 height 3
click at [88, 370] on span at bounding box center [55, 371] width 66 height 3
click at [36, 386] on icon at bounding box center [38, 386] width 6 height 8
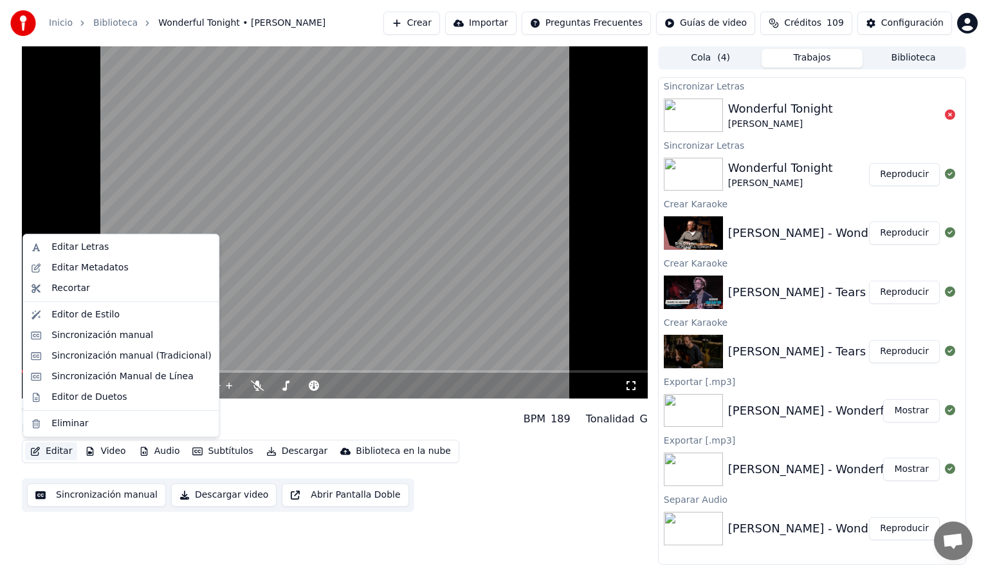
click at [59, 456] on button "Editar" at bounding box center [51, 451] width 52 height 18
click at [69, 378] on div "Sincronización Manual de Línea" at bounding box center [122, 376] width 142 height 13
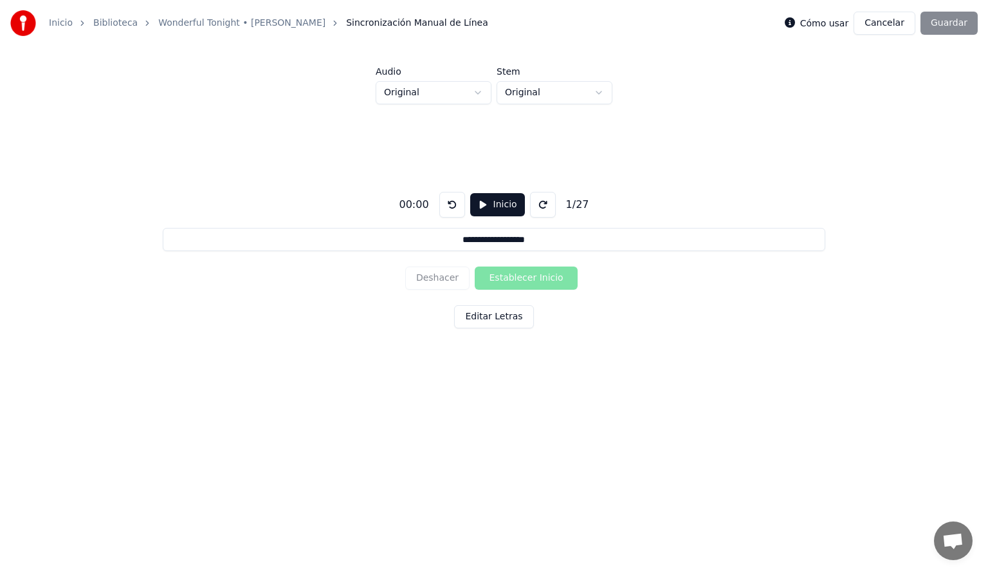
click at [495, 200] on button "Inicio" at bounding box center [497, 204] width 55 height 23
click at [542, 205] on button at bounding box center [546, 205] width 26 height 26
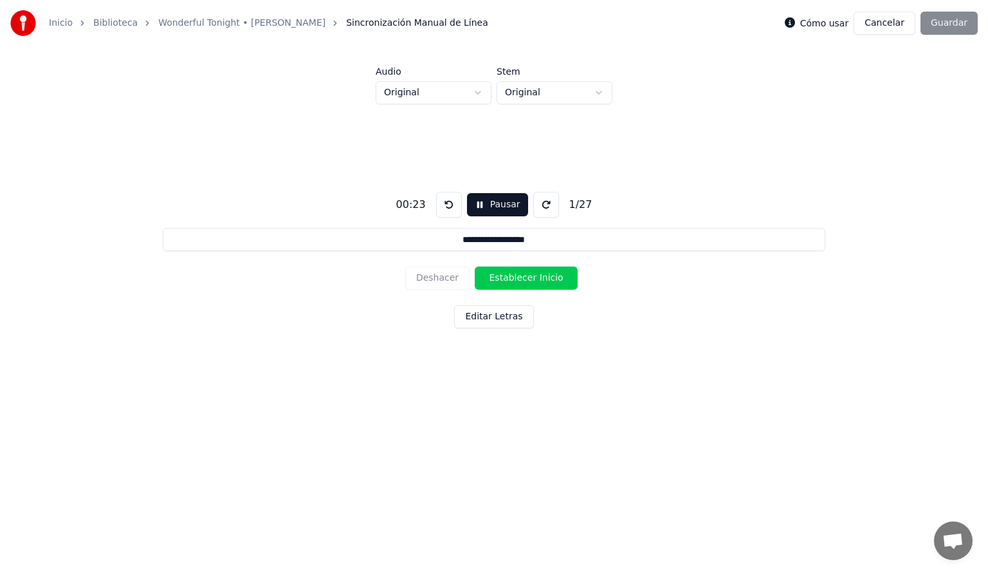
click at [542, 205] on button at bounding box center [546, 205] width 26 height 26
click at [488, 278] on button "Establecer Inicio" at bounding box center [526, 277] width 103 height 23
click at [488, 278] on button "Establecer Fin" at bounding box center [526, 277] width 103 height 23
click at [488, 278] on button "Establecer Inicio" at bounding box center [526, 277] width 103 height 23
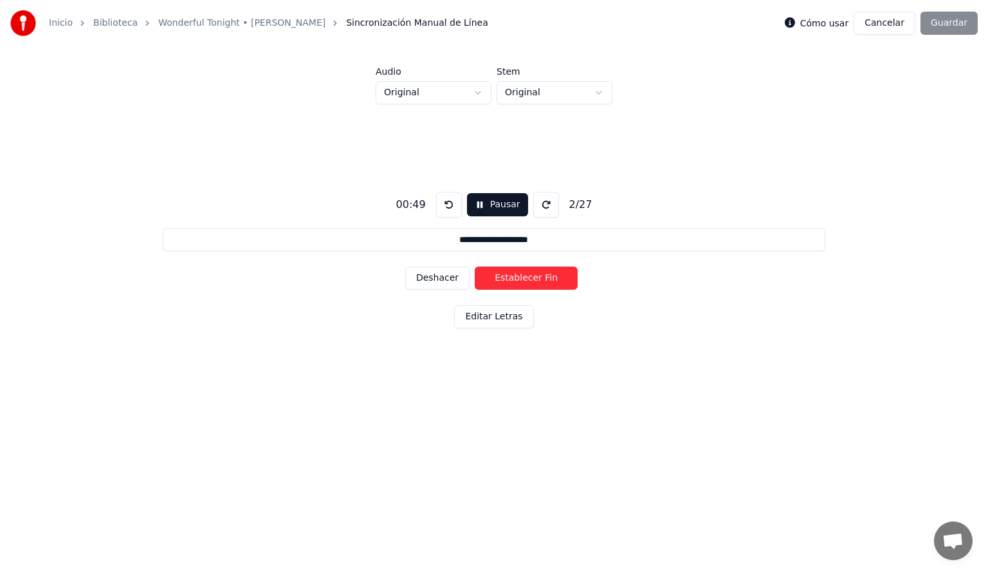
click at [488, 278] on button "Establecer Fin" at bounding box center [526, 277] width 103 height 23
click at [488, 278] on button "Establecer Inicio" at bounding box center [526, 277] width 103 height 23
click at [488, 278] on button "Establecer Fin" at bounding box center [526, 277] width 103 height 23
click at [488, 278] on button "Establecer Inicio" at bounding box center [526, 277] width 103 height 23
click at [488, 278] on button "Establecer Fin" at bounding box center [526, 277] width 103 height 23
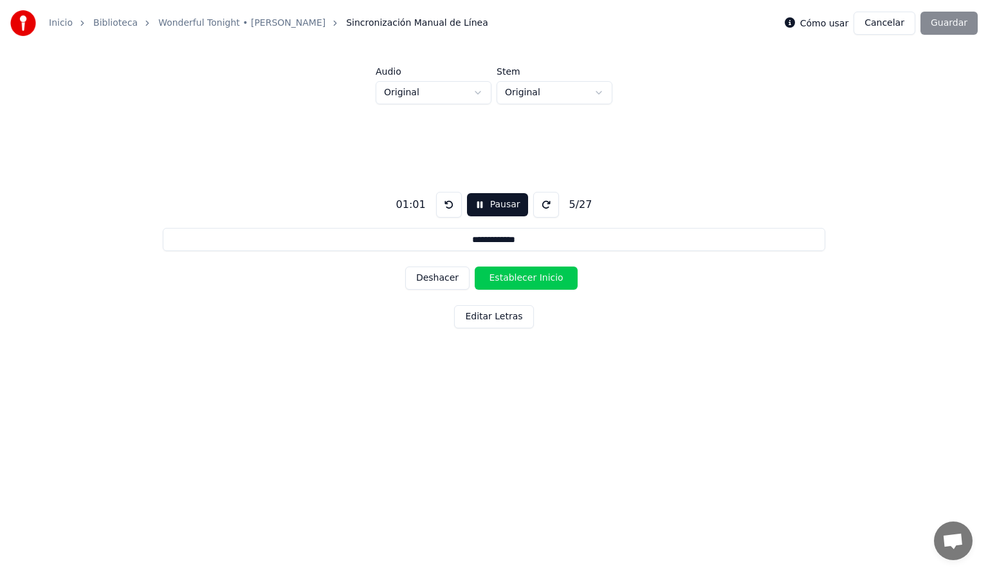
click at [488, 278] on button "Establecer Inicio" at bounding box center [526, 277] width 103 height 23
click at [488, 278] on button "Establecer Fin" at bounding box center [526, 277] width 103 height 23
click at [488, 278] on button "Establecer Inicio" at bounding box center [526, 277] width 103 height 23
click at [488, 278] on button "Establecer Fin" at bounding box center [526, 277] width 103 height 23
click at [488, 278] on button "Establecer Inicio" at bounding box center [526, 277] width 103 height 23
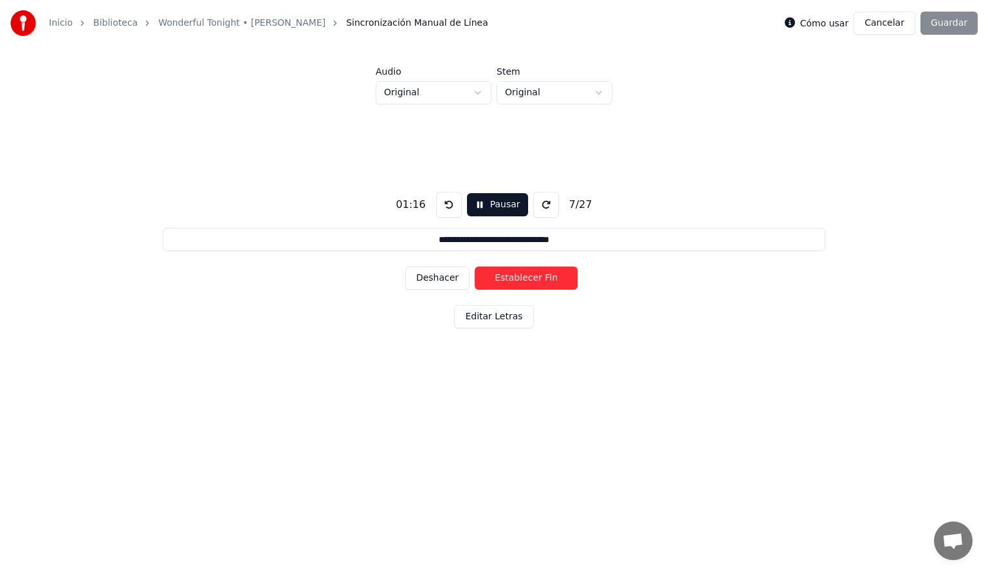
click at [492, 277] on button "Establecer Fin" at bounding box center [526, 277] width 103 height 23
click at [492, 278] on button "Establecer Inicio" at bounding box center [526, 277] width 103 height 23
click at [492, 278] on button "Establecer Fin" at bounding box center [526, 277] width 103 height 23
click at [492, 278] on button "Establecer Inicio" at bounding box center [526, 277] width 103 height 23
click at [492, 278] on button "Establecer Fin" at bounding box center [526, 277] width 103 height 23
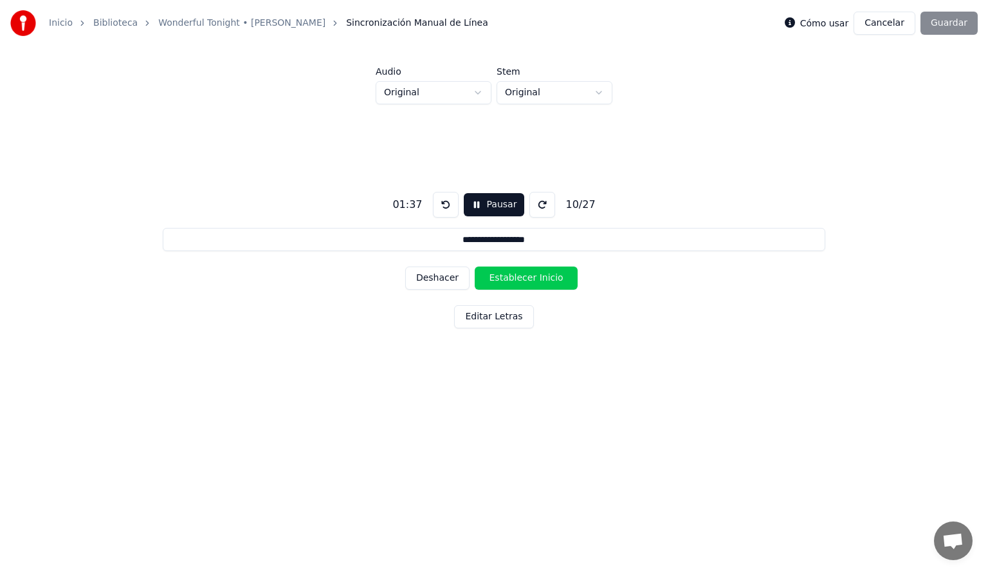
click at [492, 278] on button "Establecer Inicio" at bounding box center [526, 277] width 103 height 23
click at [492, 278] on button "Establecer Fin" at bounding box center [526, 277] width 103 height 23
click at [492, 278] on button "Establecer Inicio" at bounding box center [526, 277] width 103 height 23
click at [492, 278] on button "Establecer Fin" at bounding box center [526, 277] width 103 height 23
click at [492, 278] on button "Establecer Inicio" at bounding box center [526, 277] width 103 height 23
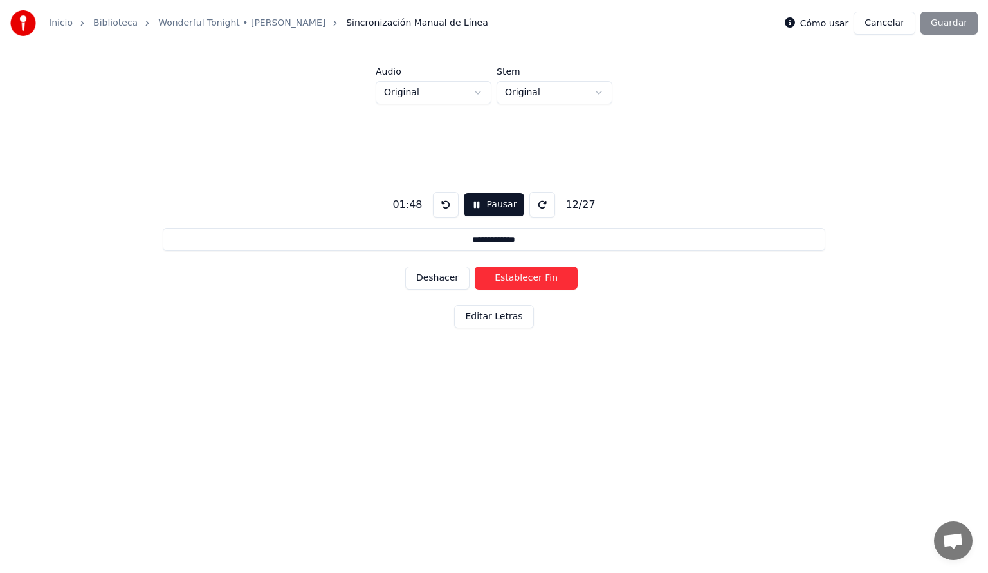
click at [492, 278] on button "Establecer Fin" at bounding box center [526, 277] width 103 height 23
click at [492, 278] on button "Establecer Inicio" at bounding box center [526, 277] width 103 height 23
click at [492, 278] on button "Establecer Fin" at bounding box center [526, 277] width 103 height 23
click at [492, 278] on button "Establecer Inicio" at bounding box center [526, 277] width 103 height 23
click at [482, 202] on button "Pausar" at bounding box center [494, 204] width 61 height 23
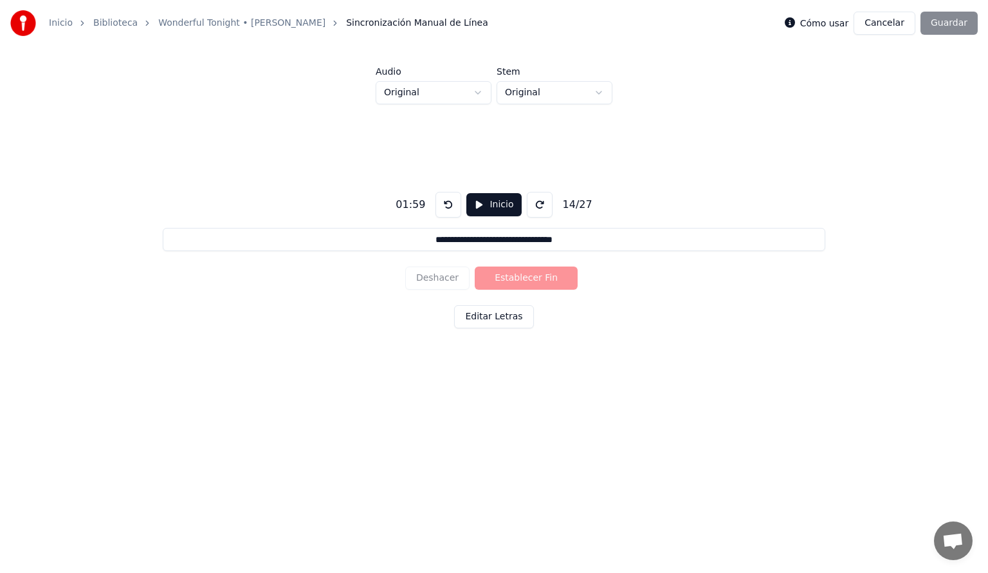
click at [434, 247] on input "**********" at bounding box center [494, 239] width 663 height 23
click at [479, 207] on button "Inicio" at bounding box center [494, 204] width 55 height 23
click at [429, 284] on button "Deshacer" at bounding box center [437, 277] width 64 height 23
click at [517, 276] on button "Establecer Inicio" at bounding box center [526, 277] width 103 height 23
click at [517, 276] on button "Establecer Fin" at bounding box center [526, 277] width 103 height 23
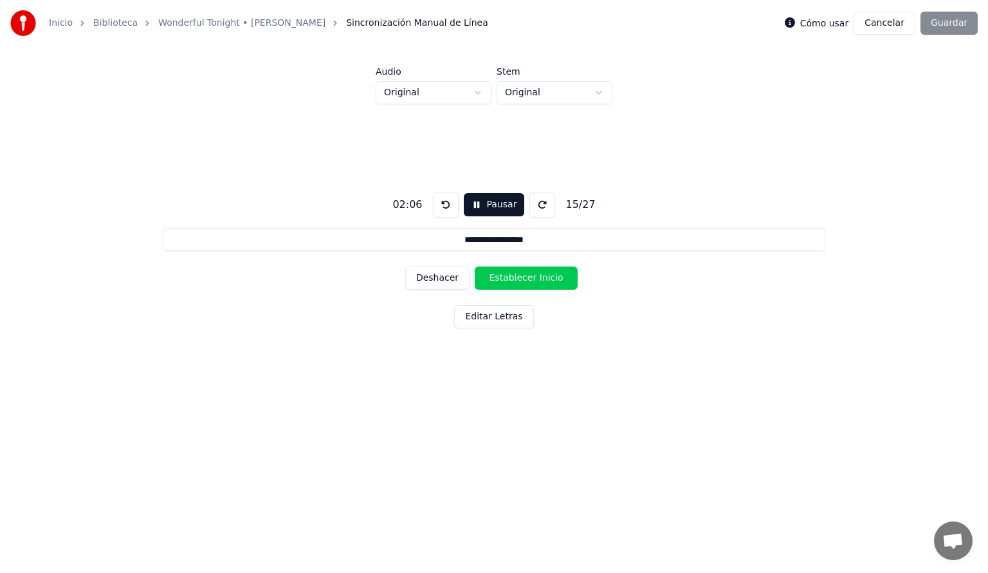
click at [517, 276] on button "Establecer Inicio" at bounding box center [526, 277] width 103 height 23
click at [429, 280] on button "Deshacer" at bounding box center [437, 277] width 64 height 23
click at [507, 277] on button "Establecer Inicio" at bounding box center [526, 277] width 103 height 23
click at [507, 277] on button "Establecer Fin" at bounding box center [526, 277] width 103 height 23
click at [507, 277] on button "Establecer Inicio" at bounding box center [526, 277] width 103 height 23
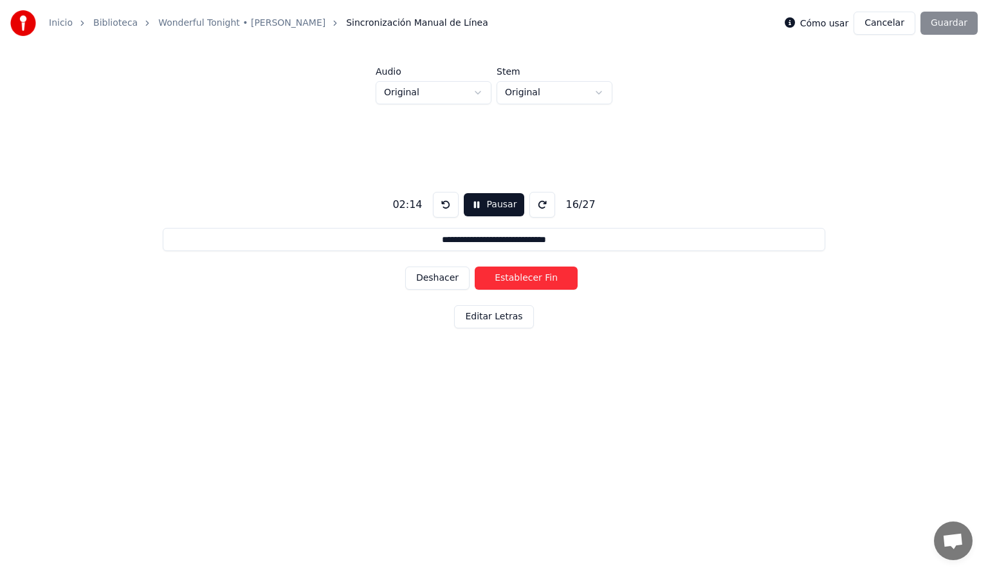
click at [509, 280] on button "Establecer Fin" at bounding box center [526, 277] width 103 height 23
click at [509, 280] on button "Establecer Inicio" at bounding box center [526, 277] width 103 height 23
click at [509, 280] on button "Establecer Fin" at bounding box center [526, 277] width 103 height 23
click at [509, 280] on button "Establecer Inicio" at bounding box center [526, 277] width 103 height 23
click at [509, 280] on button "Establecer Fin" at bounding box center [526, 277] width 103 height 23
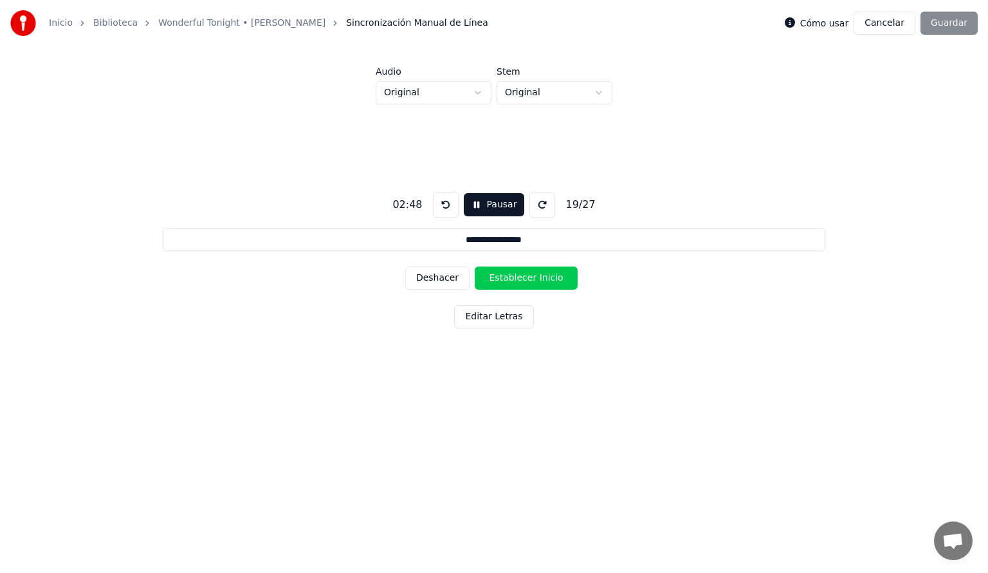
click at [503, 281] on button "Establecer Inicio" at bounding box center [526, 277] width 103 height 23
click at [503, 281] on button "Establecer Fin" at bounding box center [526, 277] width 103 height 23
click at [503, 281] on button "Establecer Inicio" at bounding box center [526, 277] width 103 height 23
click at [503, 281] on button "Establecer Fin" at bounding box center [526, 277] width 103 height 23
click at [503, 281] on button "Establecer Inicio" at bounding box center [526, 277] width 103 height 23
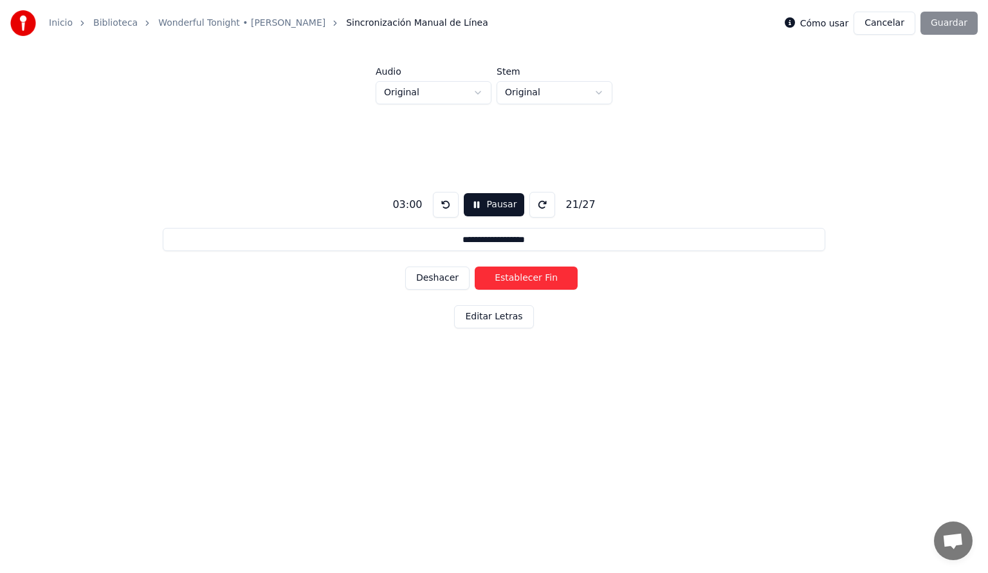
click at [503, 281] on button "Establecer Fin" at bounding box center [526, 277] width 103 height 23
click at [503, 281] on button "Establecer Inicio" at bounding box center [526, 277] width 103 height 23
click at [503, 281] on button "Establecer Fin" at bounding box center [526, 277] width 103 height 23
click at [503, 281] on button "Establecer Inicio" at bounding box center [526, 277] width 103 height 23
click at [503, 281] on button "Establecer Fin" at bounding box center [526, 277] width 103 height 23
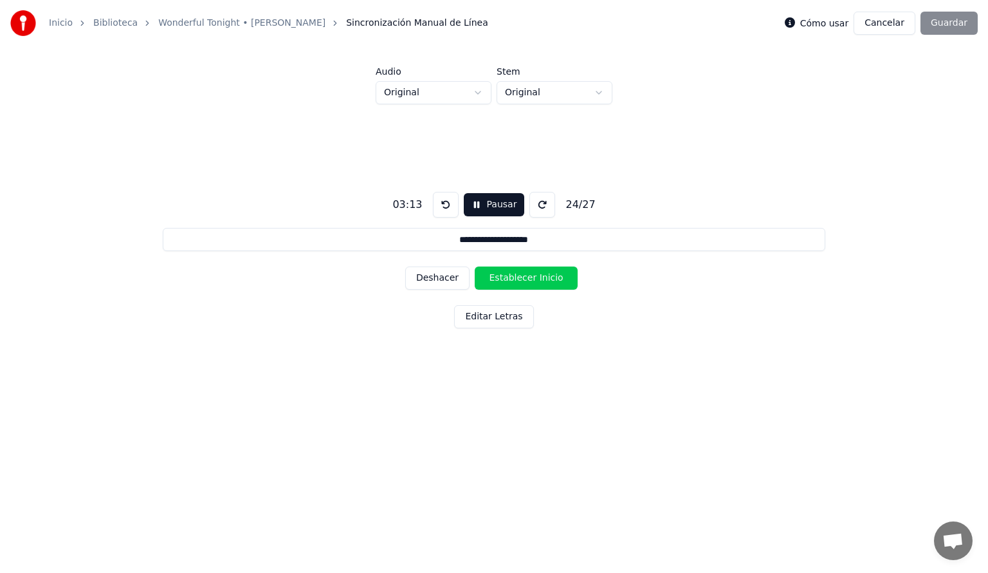
click at [503, 283] on button "Establecer Inicio" at bounding box center [526, 277] width 103 height 23
click at [503, 283] on button "Establecer Fin" at bounding box center [526, 277] width 103 height 23
click at [503, 283] on button "Establecer Inicio" at bounding box center [526, 277] width 103 height 23
click at [503, 283] on button "Establecer Fin" at bounding box center [526, 277] width 103 height 23
click at [503, 283] on button "Establecer Inicio" at bounding box center [526, 277] width 103 height 23
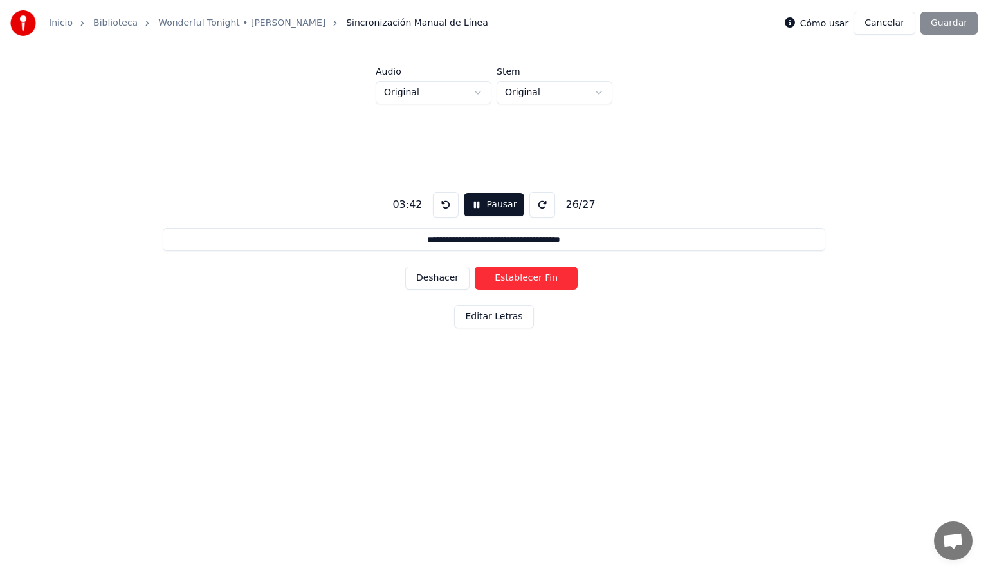
click at [546, 239] on input "**********" at bounding box center [494, 239] width 663 height 23
click at [493, 205] on button "Pausar" at bounding box center [494, 204] width 61 height 23
click at [430, 278] on div "Deshacer Establecer Fin" at bounding box center [494, 277] width 178 height 33
click at [485, 317] on button "Editar Letras" at bounding box center [493, 316] width 79 height 23
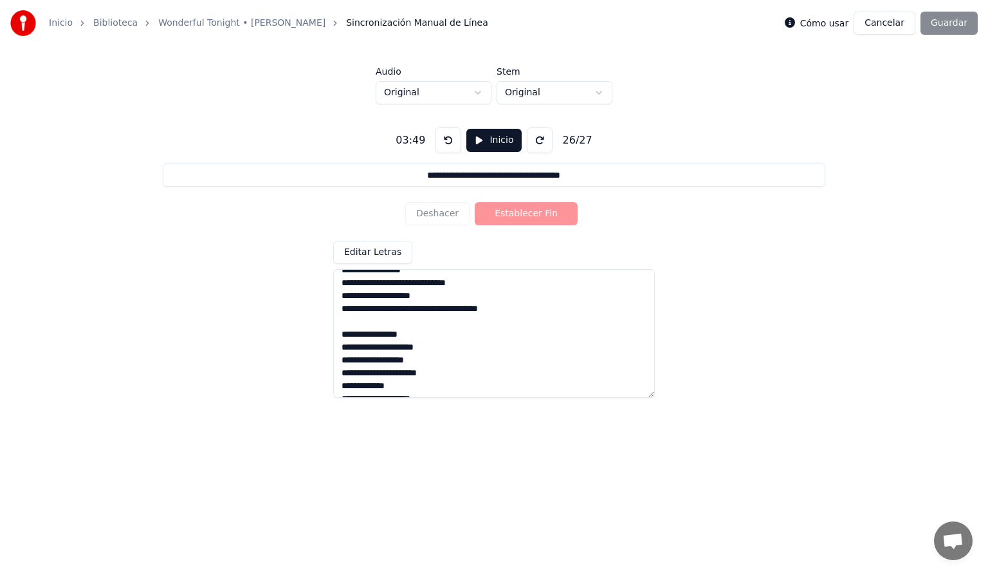
scroll to position [281, 0]
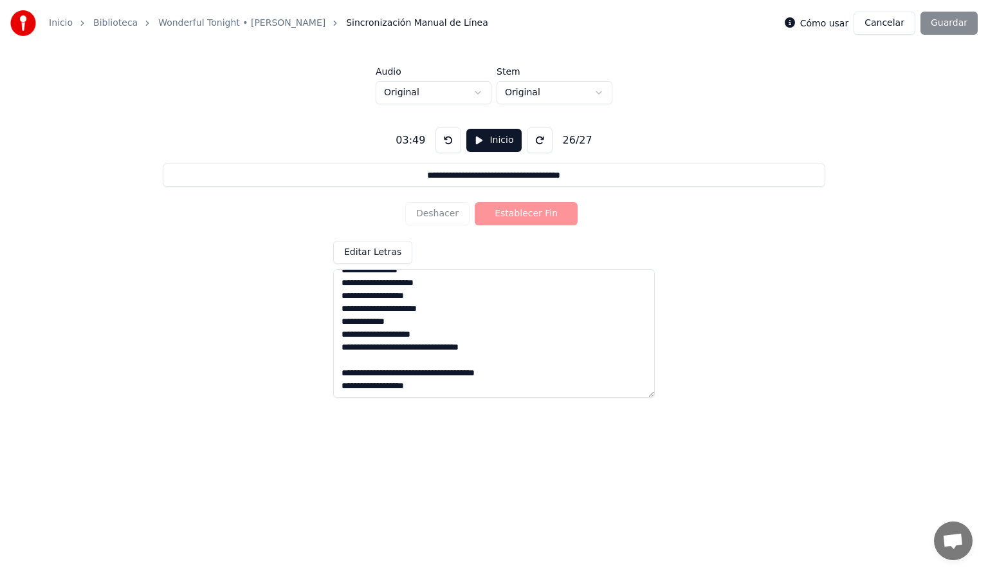
click at [387, 385] on textarea "**********" at bounding box center [494, 333] width 322 height 129
type input "**********"
type textarea "**********"
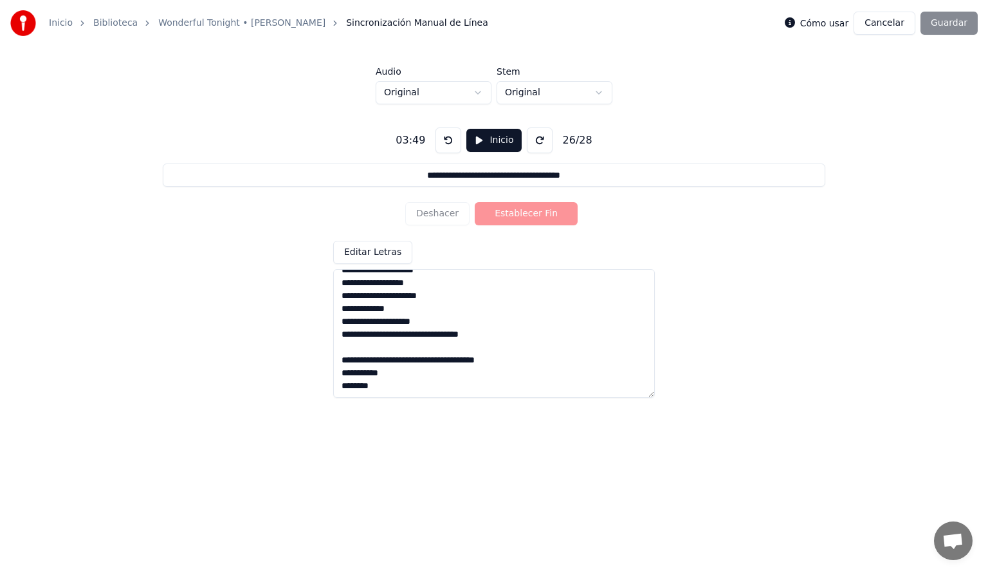
click at [342, 372] on textarea "**********" at bounding box center [494, 333] width 322 height 129
type input "**********"
type textarea "**********"
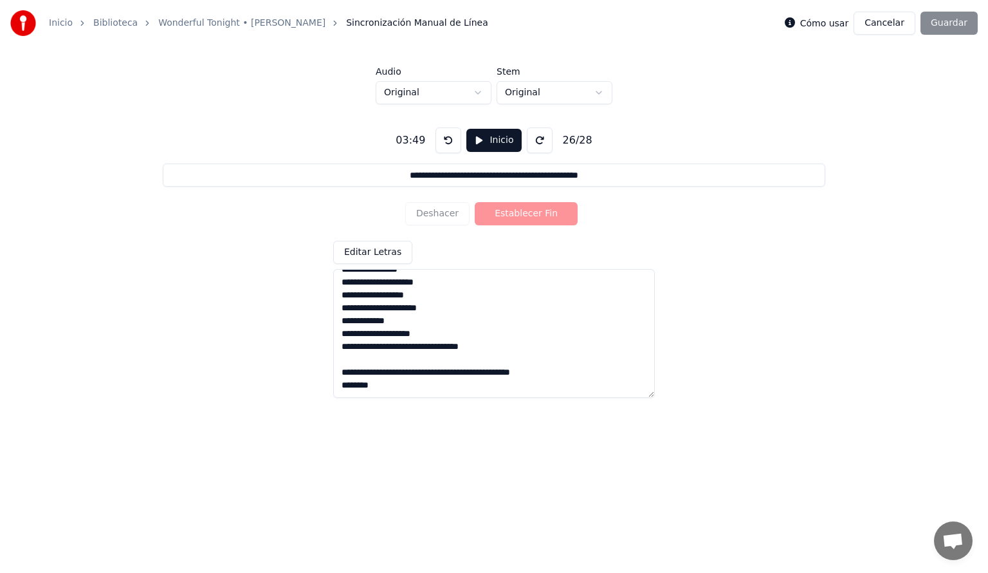
scroll to position [281, 0]
type input "**********"
type textarea "**********"
click at [440, 211] on div "Deshacer Establecer Fin" at bounding box center [494, 213] width 178 height 33
click at [477, 140] on button "Inicio" at bounding box center [494, 140] width 55 height 23
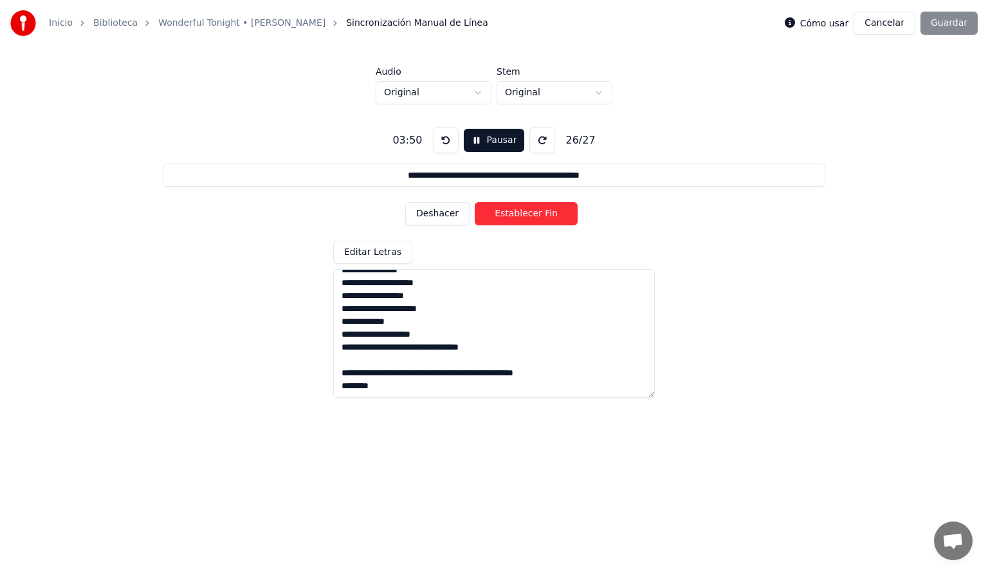
click at [430, 218] on button "Deshacer" at bounding box center [437, 213] width 64 height 23
click at [528, 211] on button "Establecer Inicio" at bounding box center [526, 213] width 103 height 23
drag, startPoint x: 528, startPoint y: 211, endPoint x: 502, endPoint y: 145, distance: 70.5
click at [502, 145] on div "**********" at bounding box center [494, 257] width 947 height 306
click at [500, 139] on button "Pausar" at bounding box center [494, 140] width 61 height 23
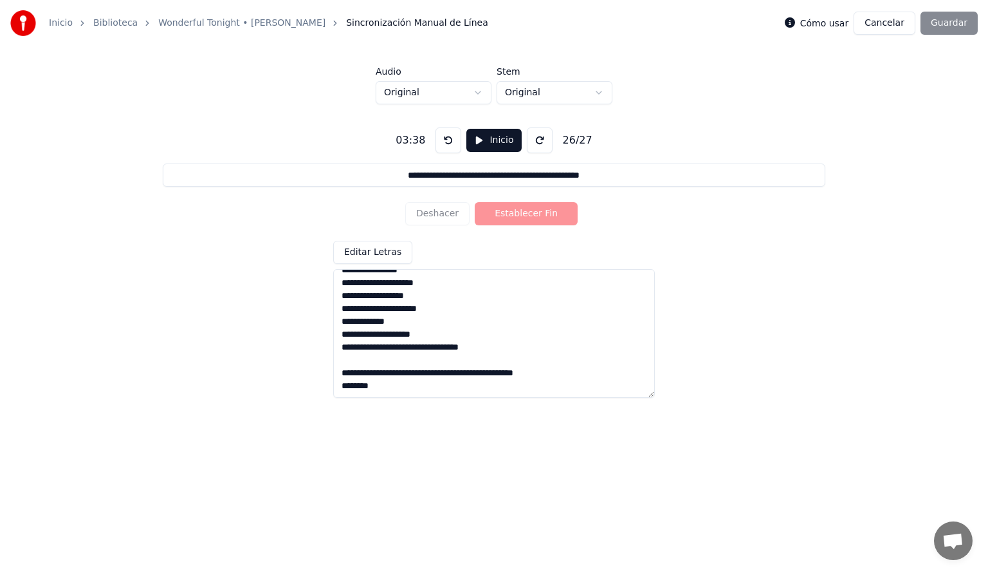
click at [553, 176] on input "**********" at bounding box center [494, 174] width 663 height 23
click at [512, 372] on textarea "**********" at bounding box center [494, 333] width 322 height 129
type input "**********"
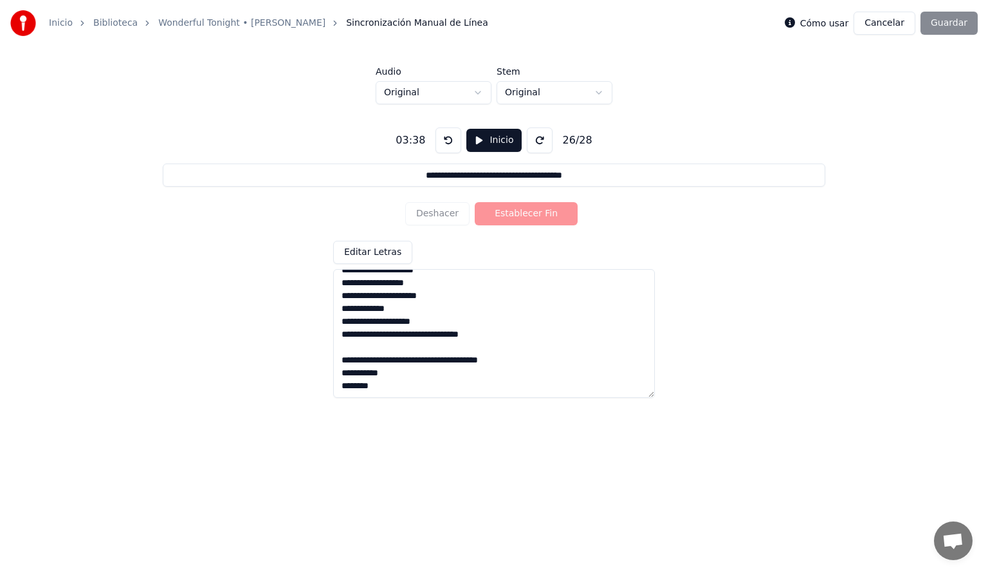
click at [338, 384] on textarea "**********" at bounding box center [494, 333] width 322 height 129
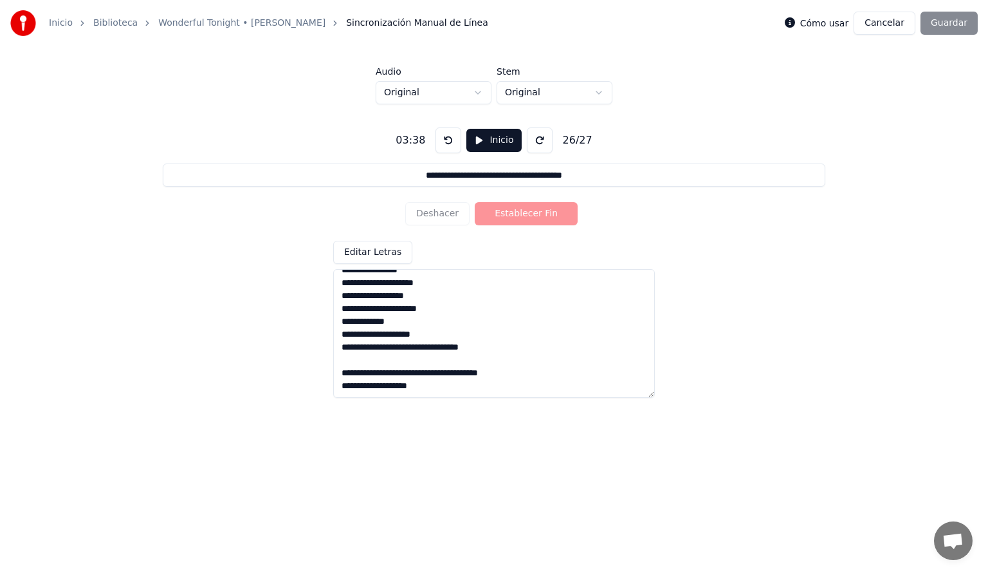
click at [485, 144] on button "Inicio" at bounding box center [494, 140] width 55 height 23
click at [450, 211] on button "Deshacer" at bounding box center [437, 213] width 64 height 23
click at [515, 214] on button "Establecer Inicio" at bounding box center [526, 213] width 103 height 23
click at [425, 214] on button "Deshacer" at bounding box center [437, 213] width 64 height 23
click at [502, 212] on button "Establecer Inicio" at bounding box center [526, 213] width 103 height 23
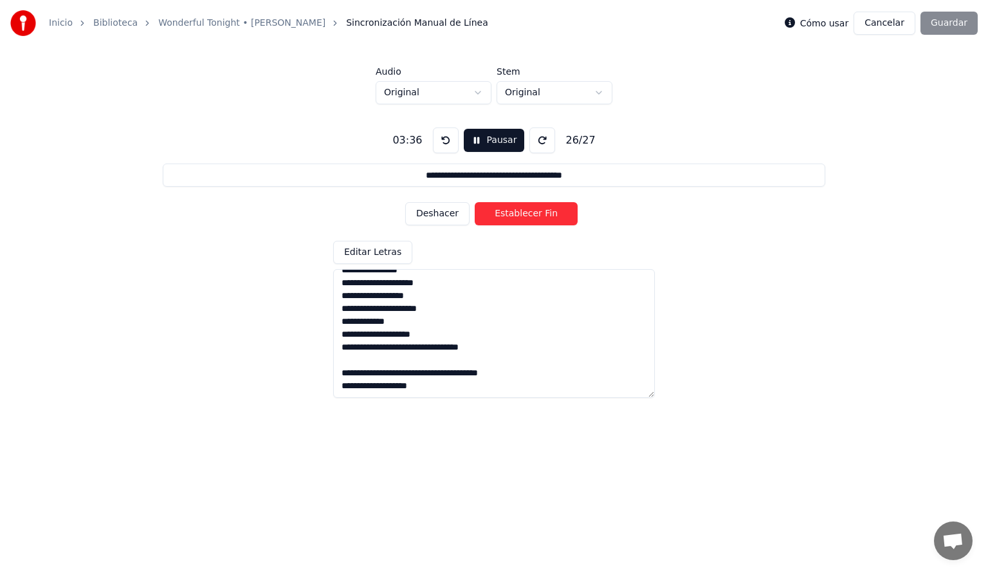
click at [483, 139] on button "Pausar" at bounding box center [494, 140] width 61 height 23
click at [343, 381] on textarea "**********" at bounding box center [494, 333] width 322 height 129
type textarea "**********"
type input "**********"
type textarea "**********"
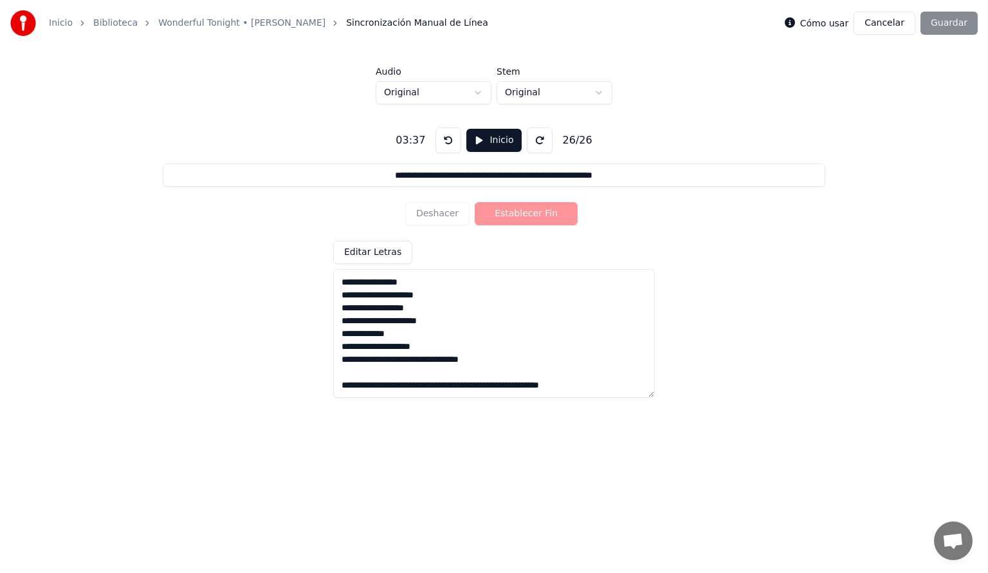
scroll to position [268, 0]
type input "**********"
type textarea "**********"
click at [597, 384] on textarea "**********" at bounding box center [494, 333] width 322 height 129
click at [477, 386] on textarea "**********" at bounding box center [494, 333] width 322 height 129
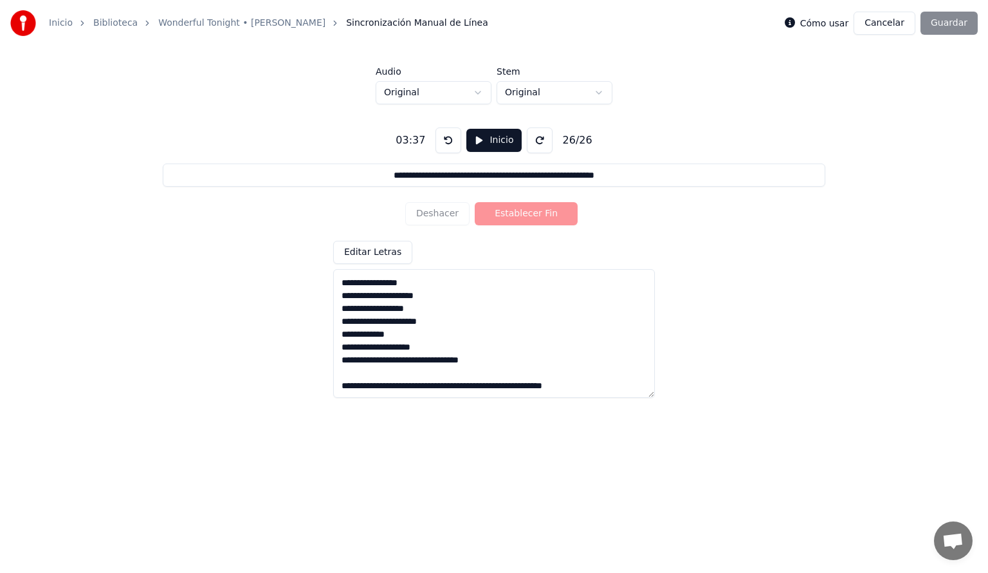
type input "**********"
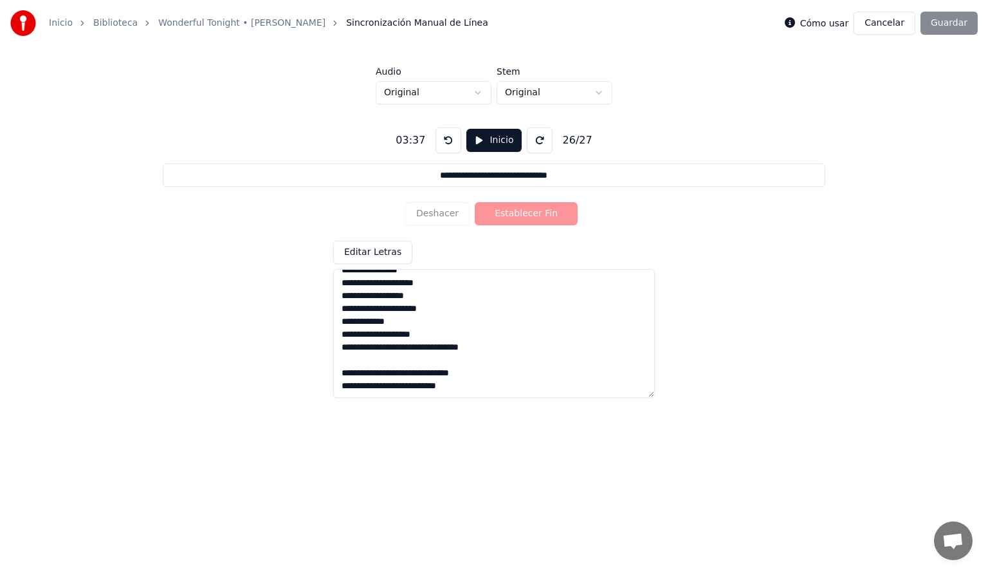
click at [376, 386] on textarea "**********" at bounding box center [494, 333] width 322 height 129
type textarea "**********"
click at [488, 134] on button "Inicio" at bounding box center [494, 140] width 55 height 23
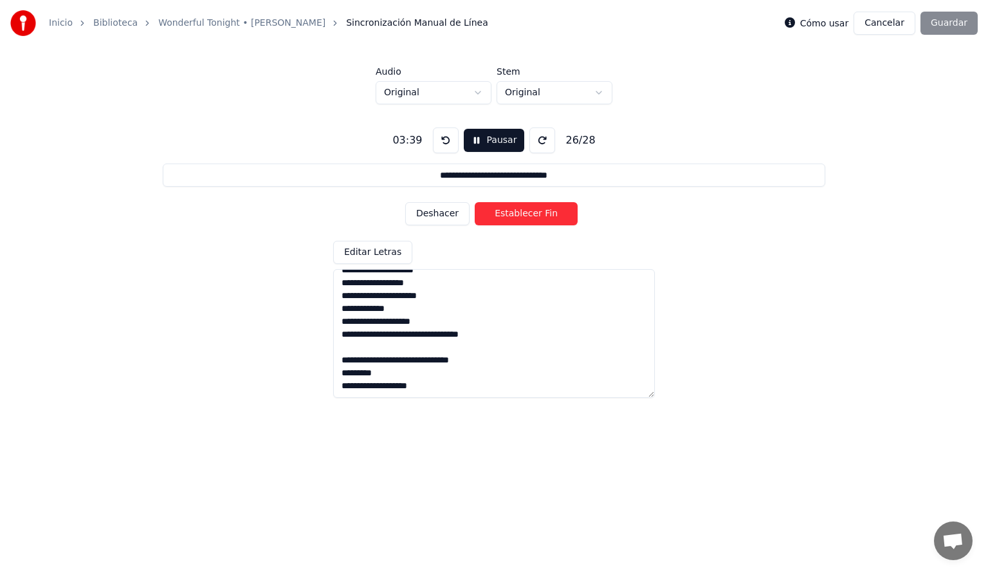
click at [457, 215] on button "Deshacer" at bounding box center [437, 213] width 64 height 23
click at [442, 138] on button at bounding box center [446, 140] width 26 height 26
click at [511, 214] on button "Establecer Inicio" at bounding box center [526, 213] width 103 height 23
click at [511, 214] on button "Establecer Fin" at bounding box center [526, 213] width 103 height 23
click at [511, 214] on button "Establecer Inicio" at bounding box center [526, 213] width 103 height 23
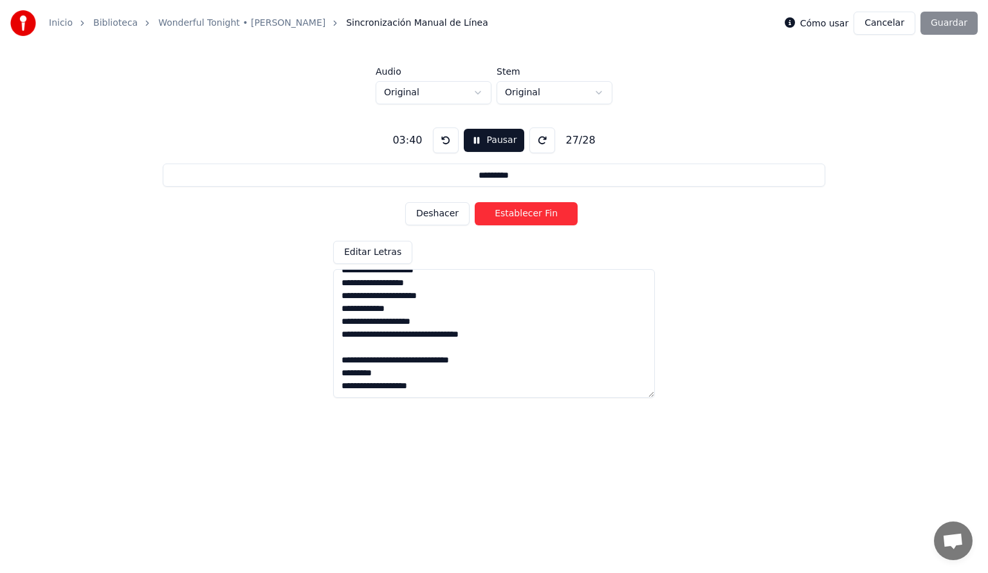
click at [511, 214] on button "Establecer Fin" at bounding box center [526, 213] width 103 height 23
type input "**********"
click at [511, 214] on button "Establecer Inicio" at bounding box center [526, 213] width 103 height 23
click at [511, 214] on button "Establecer Fin" at bounding box center [526, 213] width 103 height 23
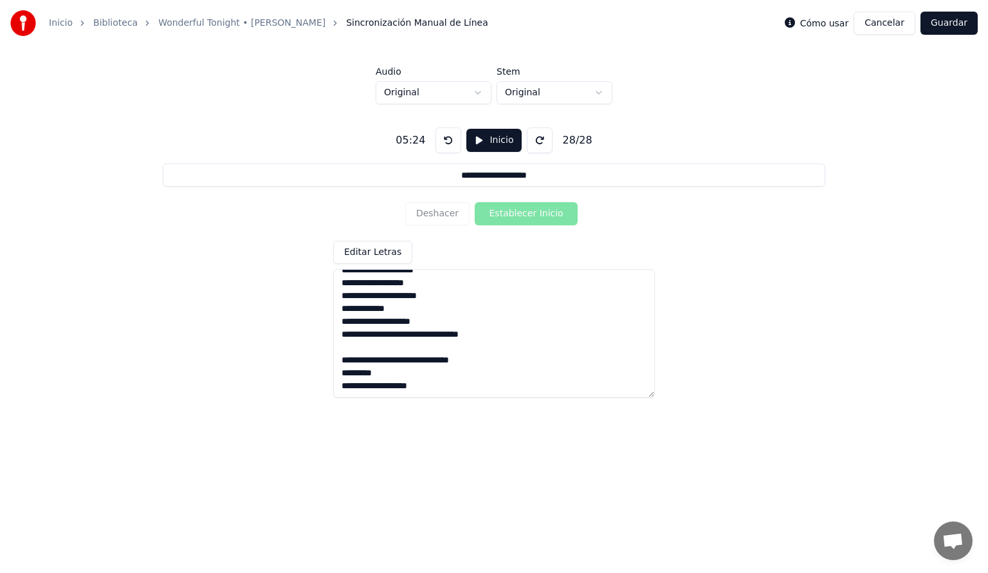
click at [951, 21] on button "Guardar" at bounding box center [949, 23] width 57 height 23
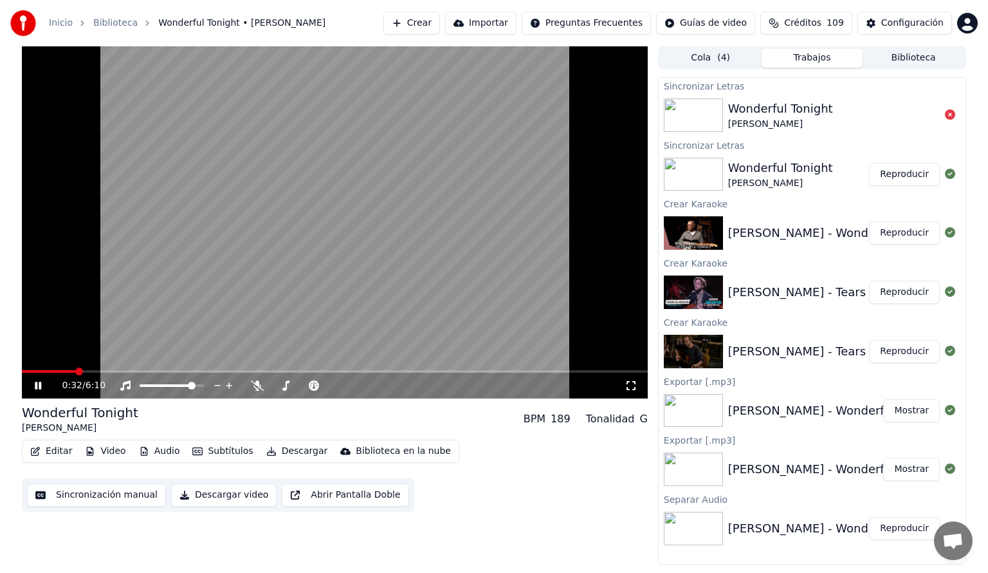
click at [76, 371] on span at bounding box center [335, 371] width 626 height 3
click at [499, 380] on div "0:47 / 6:10" at bounding box center [343, 385] width 562 height 13
click at [499, 372] on span at bounding box center [335, 371] width 626 height 3
click at [546, 371] on span at bounding box center [335, 371] width 626 height 3
click at [583, 369] on video at bounding box center [335, 222] width 626 height 352
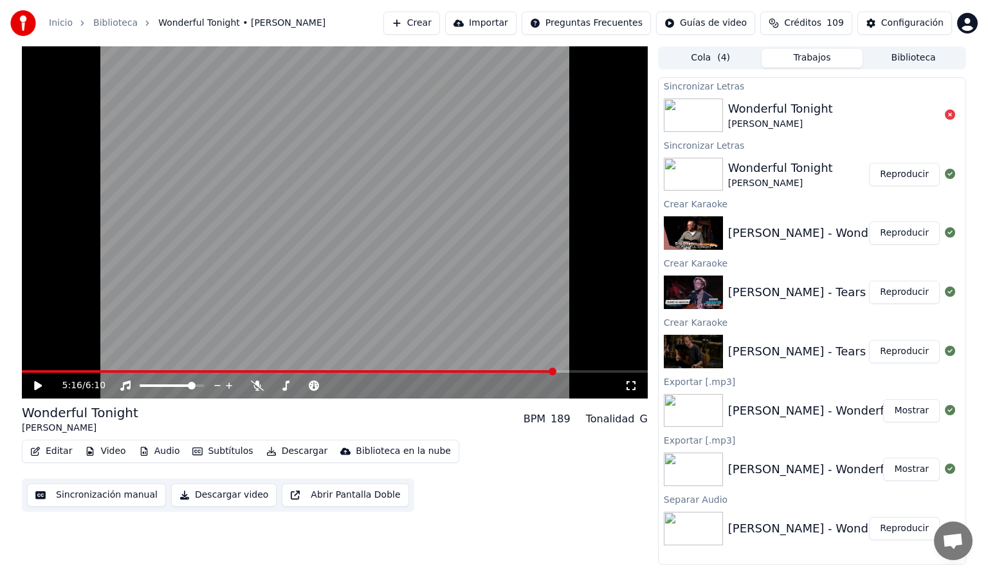
click at [582, 371] on span at bounding box center [335, 371] width 626 height 3
click at [37, 386] on icon at bounding box center [38, 385] width 8 height 9
click at [607, 371] on span at bounding box center [335, 371] width 626 height 3
click at [559, 371] on span at bounding box center [319, 371] width 594 height 3
click at [463, 369] on video at bounding box center [335, 222] width 626 height 352
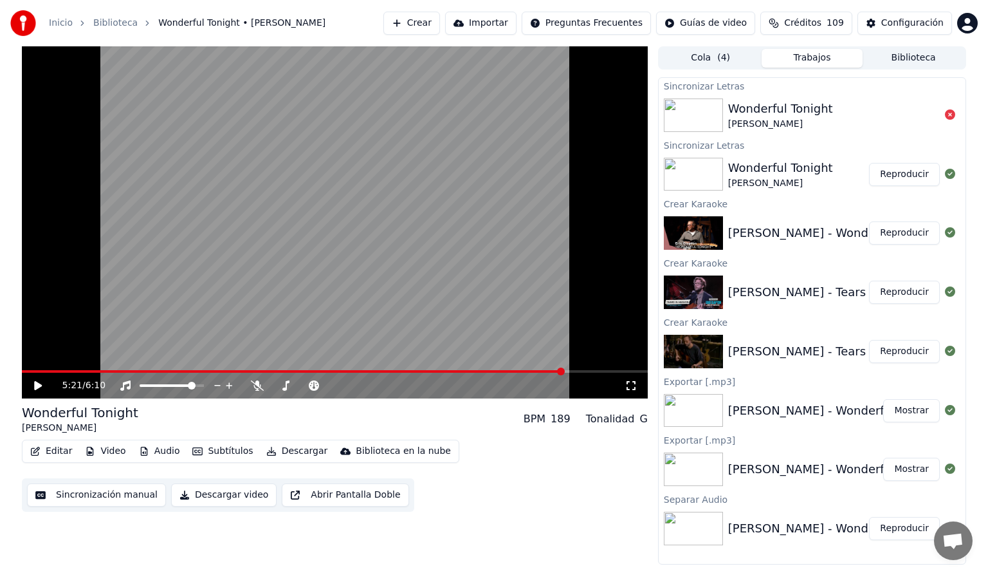
click at [462, 371] on span at bounding box center [293, 371] width 542 height 3
click at [39, 385] on icon at bounding box center [38, 385] width 8 height 9
click at [37, 389] on icon at bounding box center [47, 385] width 30 height 10
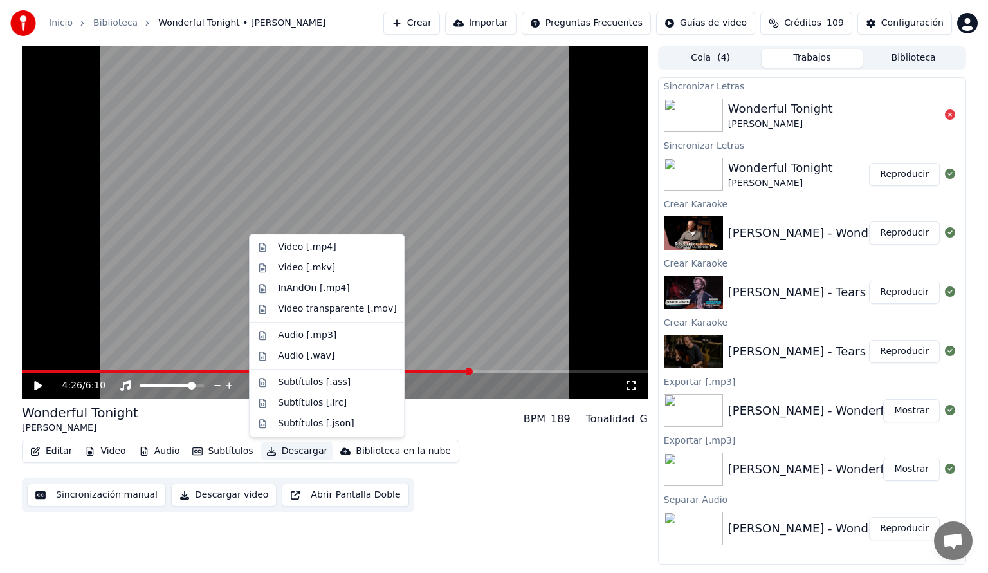
click at [287, 450] on button "Descargar" at bounding box center [297, 451] width 72 height 18
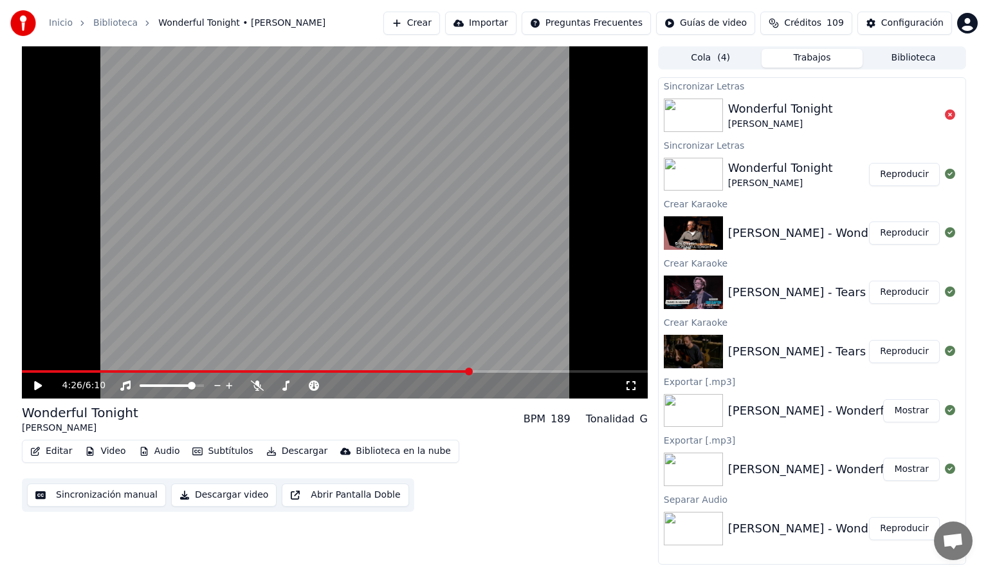
click at [483, 458] on div "Editar Video Audio Subtítulos Descargar Biblioteca en la nube Sincronización ma…" at bounding box center [335, 475] width 626 height 72
click at [281, 451] on button "Descargar" at bounding box center [297, 451] width 72 height 18
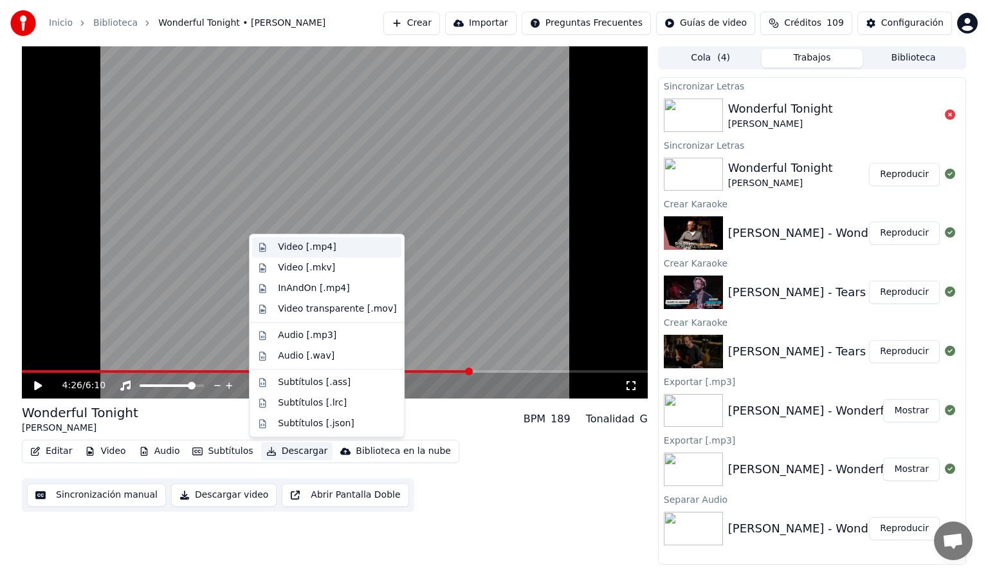
click at [284, 250] on div "Video [.mp4]" at bounding box center [307, 247] width 58 height 13
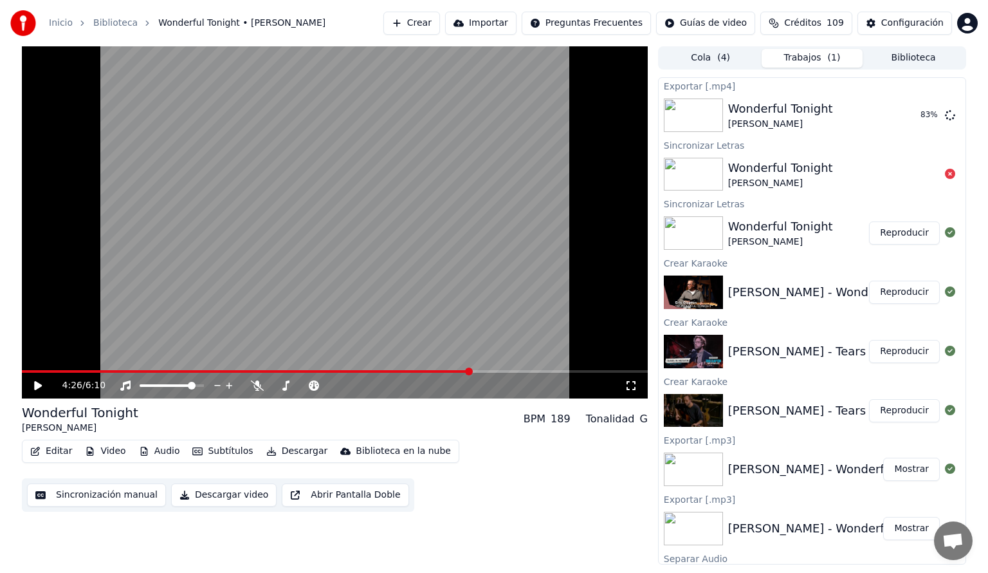
click at [892, 409] on button "Reproducir" at bounding box center [904, 410] width 71 height 23
click at [98, 371] on span at bounding box center [335, 371] width 626 height 3
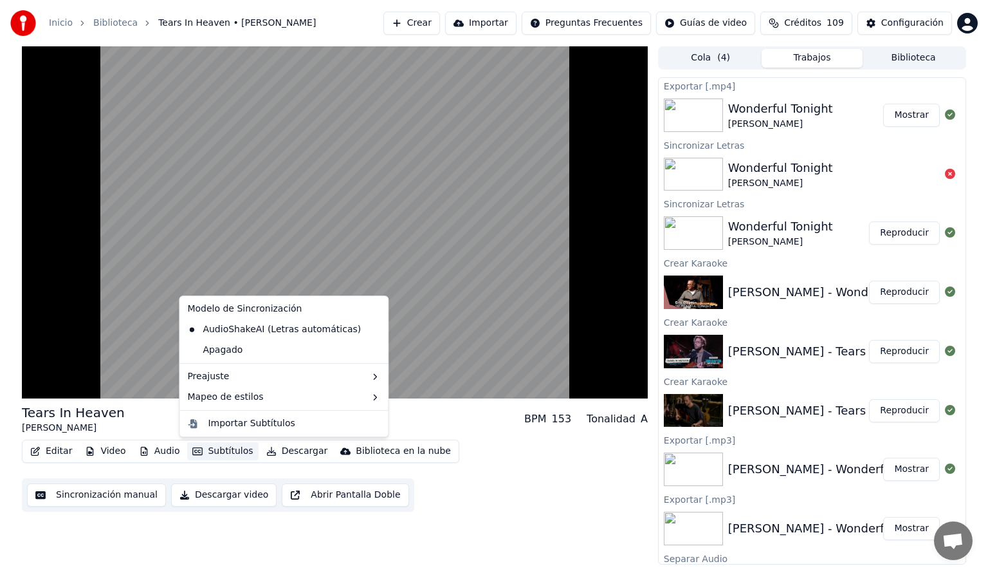
click at [234, 450] on button "Subtítulos" at bounding box center [222, 451] width 71 height 18
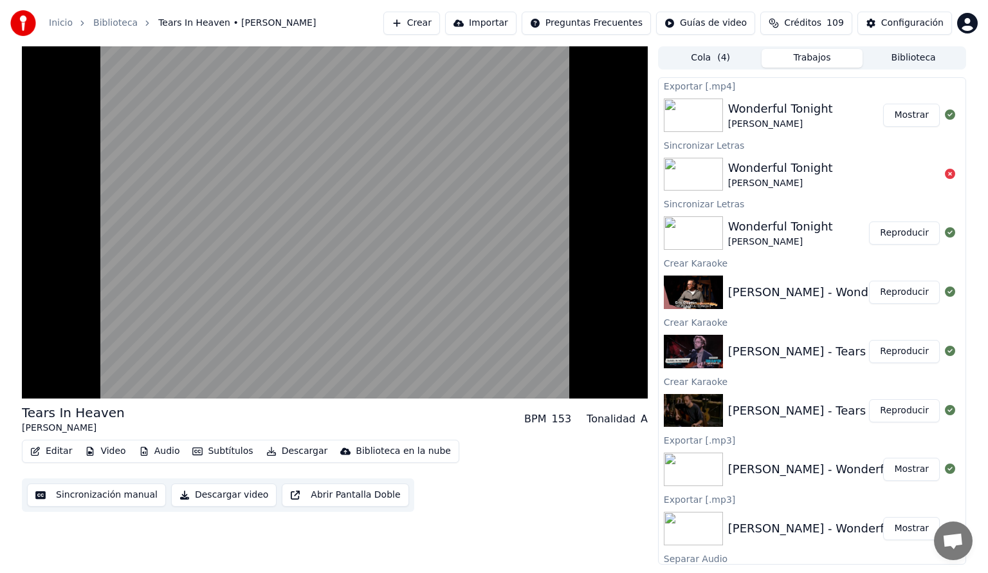
click at [528, 491] on div "Editar Video Audio Subtítulos Descargar Biblioteca en la nube Sincronización ma…" at bounding box center [335, 475] width 626 height 72
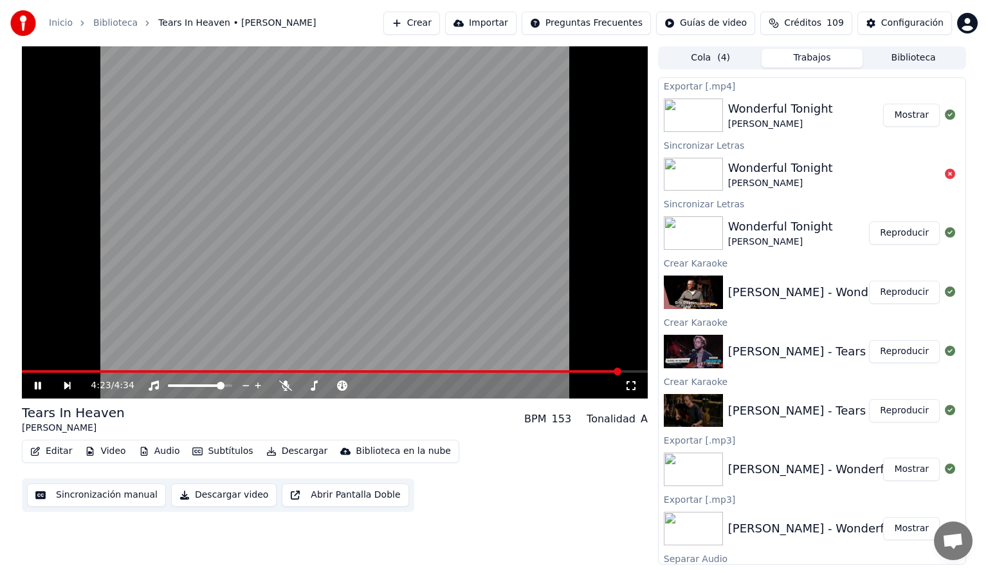
click at [37, 385] on icon at bounding box center [38, 386] width 6 height 8
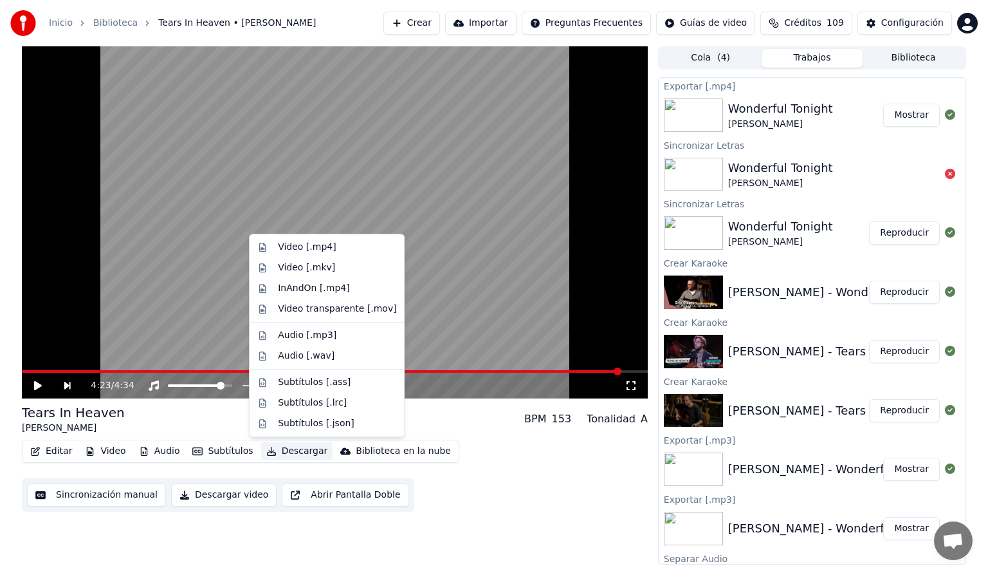
click at [288, 450] on button "Descargar" at bounding box center [297, 451] width 72 height 18
click at [297, 244] on div "Video [.mp4]" at bounding box center [307, 247] width 58 height 13
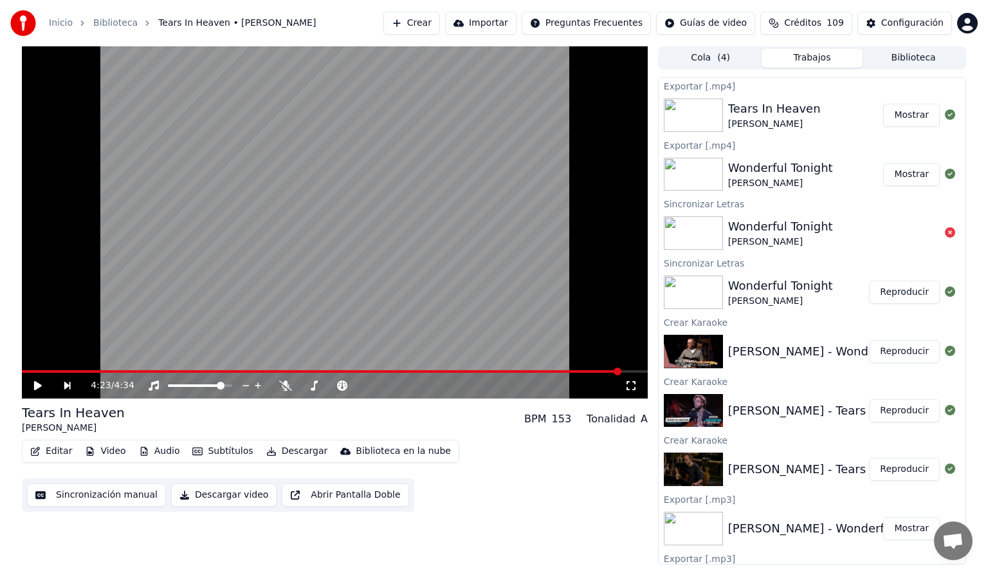
click at [38, 386] on icon at bounding box center [38, 385] width 8 height 9
click at [36, 382] on icon at bounding box center [38, 386] width 6 height 8
click at [909, 114] on button "Mostrar" at bounding box center [911, 115] width 57 height 23
click at [898, 114] on button "Mostrar" at bounding box center [911, 115] width 57 height 23
click at [893, 118] on button "Mostrar" at bounding box center [911, 115] width 57 height 23
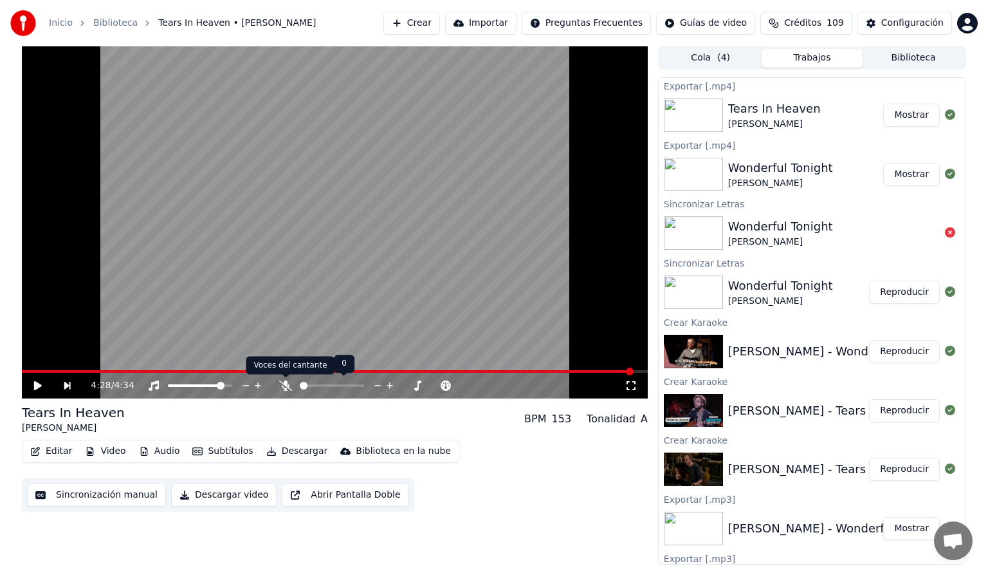
click at [286, 386] on icon at bounding box center [285, 385] width 13 height 10
click at [154, 385] on icon at bounding box center [153, 385] width 13 height 10
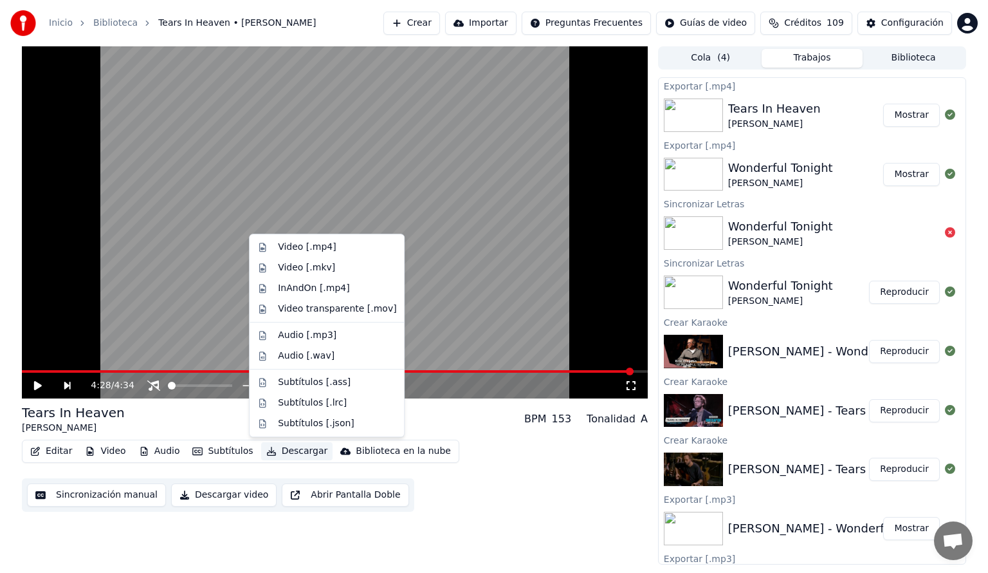
click at [284, 449] on button "Descargar" at bounding box center [297, 451] width 72 height 18
click at [278, 337] on div "Audio [.mp3]" at bounding box center [307, 335] width 59 height 13
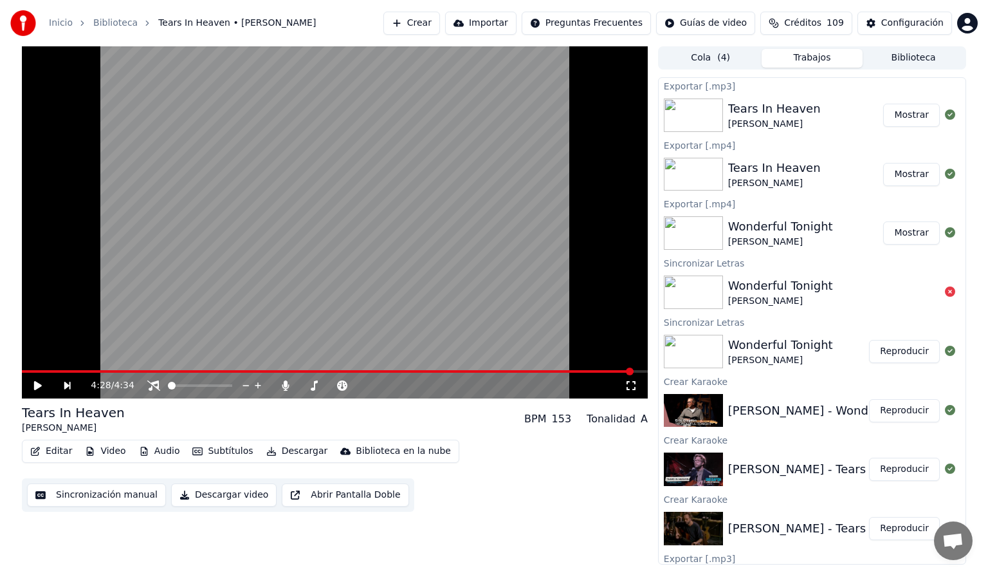
click at [894, 469] on button "Reproducir" at bounding box center [904, 469] width 71 height 23
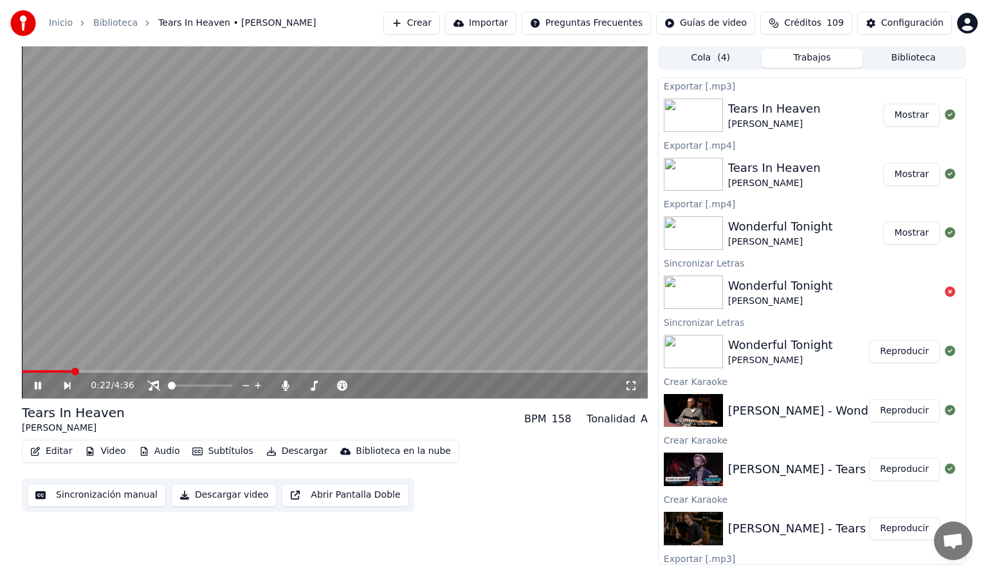
click at [72, 371] on span at bounding box center [335, 371] width 626 height 3
click at [39, 385] on icon at bounding box center [38, 386] width 6 height 8
click at [902, 357] on button "Reproducir" at bounding box center [904, 351] width 71 height 23
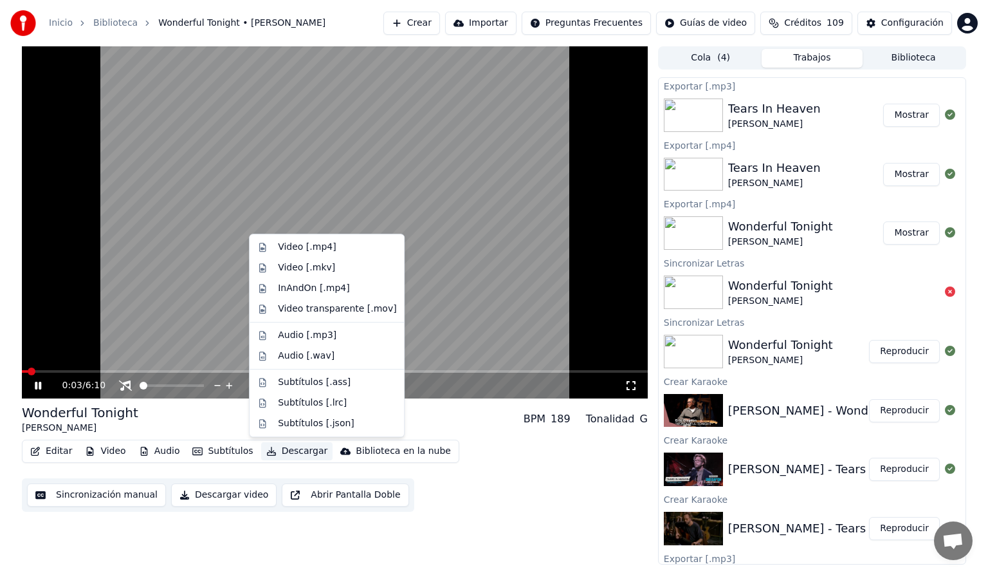
click at [296, 448] on button "Descargar" at bounding box center [297, 451] width 72 height 18
click at [296, 337] on div "Audio [.mp3]" at bounding box center [307, 335] width 59 height 13
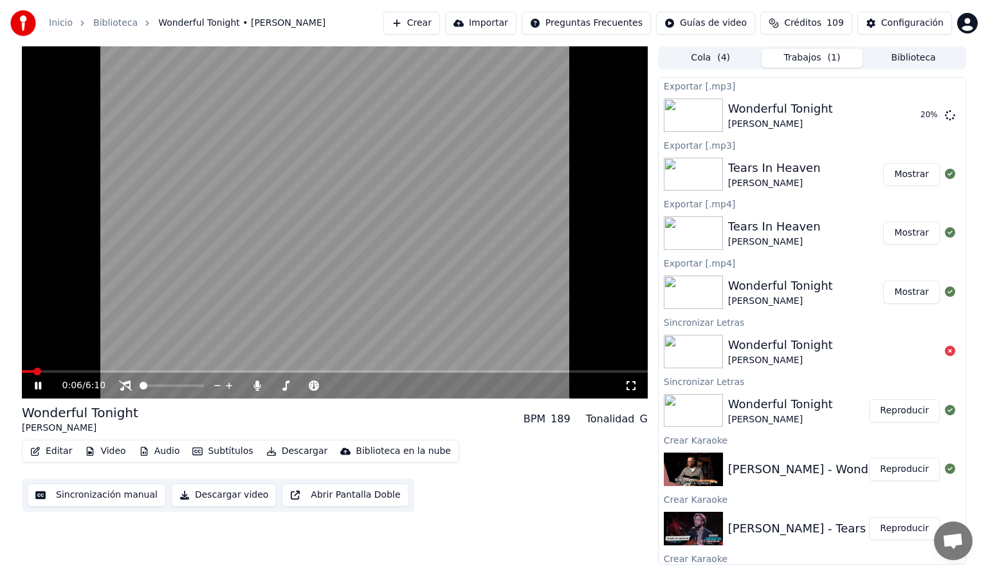
click at [39, 384] on icon at bounding box center [47, 385] width 30 height 10
